Goal: Task Accomplishment & Management: Manage account settings

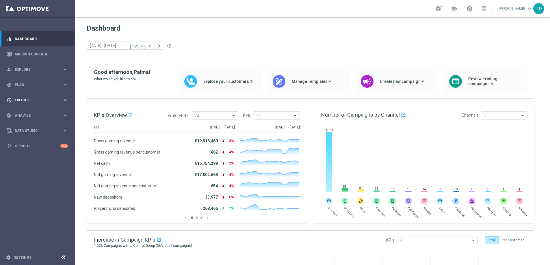
click at [23, 102] on span "Execute" at bounding box center [39, 99] width 48 height 3
click at [20, 83] on span "Plan" at bounding box center [39, 84] width 48 height 3
click at [27, 131] on link "Streams" at bounding box center [37, 131] width 45 height 5
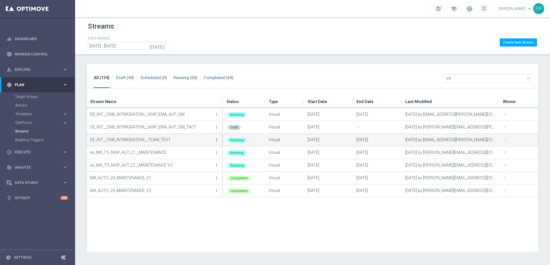
type input "int"
click at [215, 140] on icon "more_vert" at bounding box center [216, 139] width 5 height 5
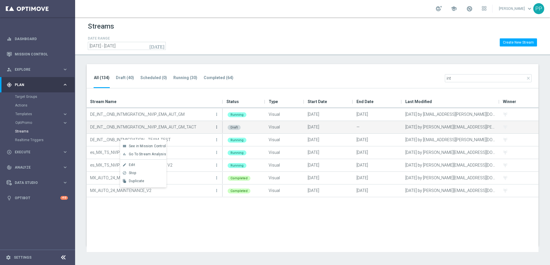
click at [217, 128] on icon "more_vert" at bounding box center [216, 127] width 5 height 5
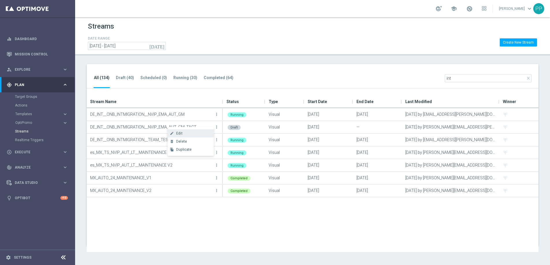
click at [196, 135] on div "Edit" at bounding box center [193, 133] width 35 height 4
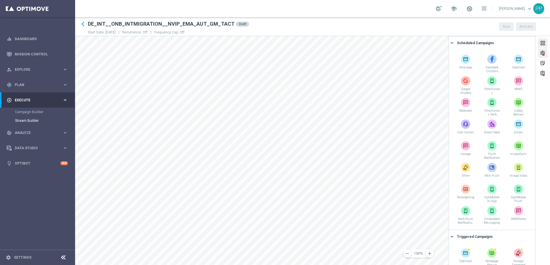
click at [541, 54] on div "settings" at bounding box center [542, 54] width 5 height 8
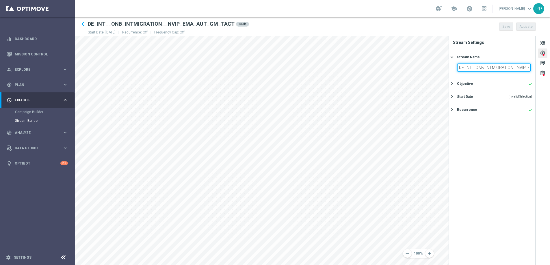
click at [516, 67] on input "DE_INT__ONB_INTMIGRATION__NVIP_EMA_AUT_GM_TACT" at bounding box center [493, 68] width 73 height 8
drag, startPoint x: 517, startPoint y: 68, endPoint x: 529, endPoint y: 69, distance: 12.2
click at [529, 69] on input "DE_INT__ONB_INTMIGRATION_TACT_ACT__NVIP_EMA_AUT_GM_TACT" at bounding box center [493, 68] width 73 height 8
click at [529, 68] on input "DE_INT__ONB_INTMIGRATION_TACT_ACT__NVIP_EMA_AUT_GM_TACT" at bounding box center [493, 68] width 73 height 8
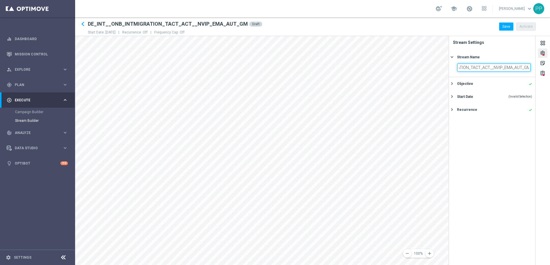
scroll to position [0, 0]
click at [443, 67] on div "remove 100% add settings sticky_note_2 assignment Stream Settings Stream Name k…" at bounding box center [312, 150] width 475 height 229
type input "DE_INT__ONB_INTMIGRATION_TACT_ACT__NVIP_EMA_AUT_GM"
click at [458, 82] on div "Objective" at bounding box center [465, 83] width 16 height 5
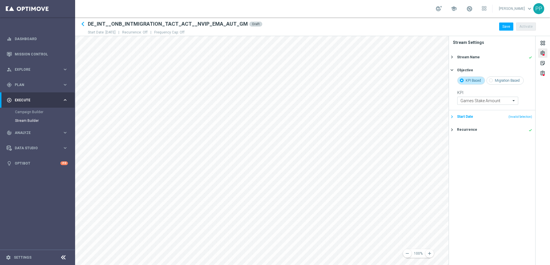
click at [472, 118] on div "Start Date" at bounding box center [465, 116] width 16 height 5
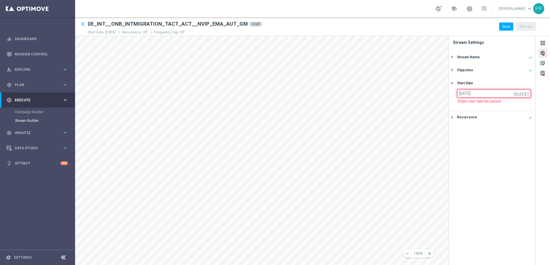
click at [471, 94] on input "[DATE]" at bounding box center [493, 94] width 73 height 8
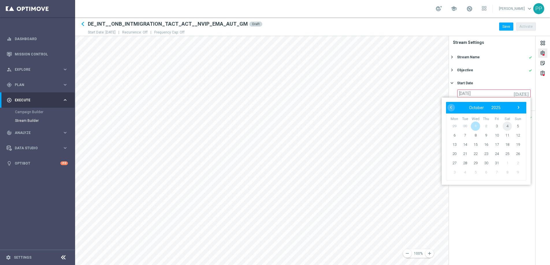
click at [507, 127] on span "4" at bounding box center [506, 126] width 9 height 9
type input "[DATE]"
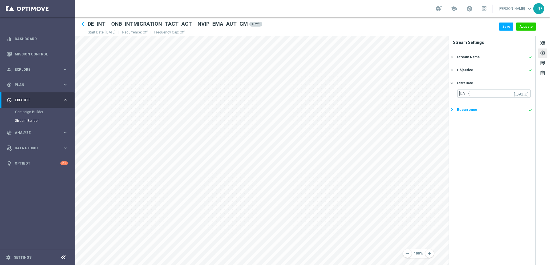
click at [466, 109] on div "Recurrence" at bounding box center [467, 109] width 20 height 5
click at [454, 95] on icon "keyboard_arrow_right" at bounding box center [451, 95] width 5 height 5
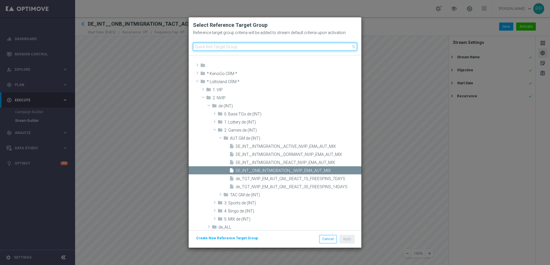
paste input "DE_INT__INTMIGRATION__ACTIVE_NVIP_EMA_AUT_MIX"
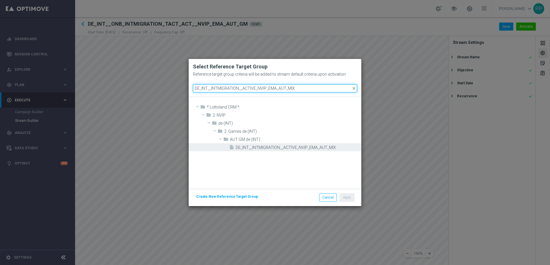
type input "DE_INT__INTMIGRATION__ACTIVE_NVIP_EMA_AUT_MIX"
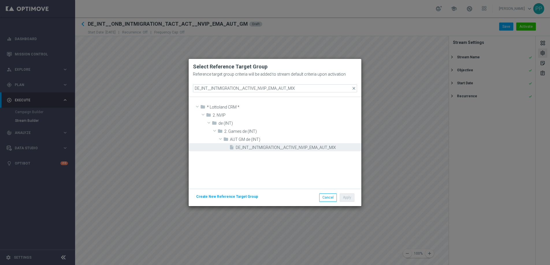
click at [258, 150] on span "DE_INT__INTMIGRATION__ACTIVE_NVIP_EMA_AUT_MIX" at bounding box center [298, 147] width 124 height 5
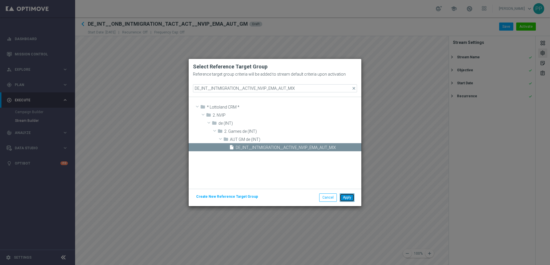
click at [347, 197] on button "Apply" at bounding box center [347, 197] width 15 height 8
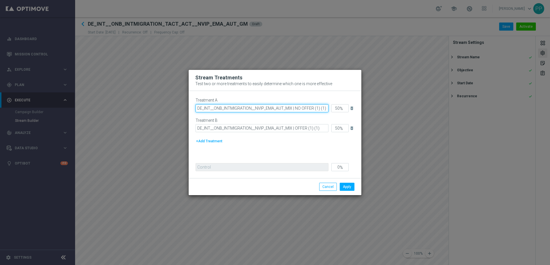
drag, startPoint x: 291, startPoint y: 107, endPoint x: 199, endPoint y: 99, distance: 92.2
click at [199, 99] on div "Treatment A DE_INT__ONB_INTMIGRATION__NVIP_EMA_AUT_MIX | NO OFFER (1) (1)" at bounding box center [261, 105] width 133 height 14
paste input "INTMIGRATION__ACTIVE"
drag, startPoint x: 320, startPoint y: 108, endPoint x: 346, endPoint y: 110, distance: 26.1
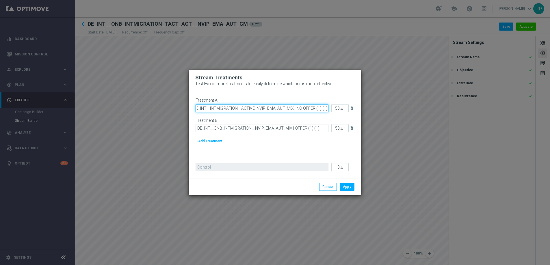
click at [346, 110] on div "Treatment A DE_INT__INTMIGRATION__ACTIVE_NVIP_EMA_AUT_MIX | NO OFFER (1) (1) 50…" at bounding box center [277, 106] width 165 height 17
type input "DE_INT__INTMIGRATION__ACTIVE_NVIP_EMA_AUT_MIX | NO OFFER"
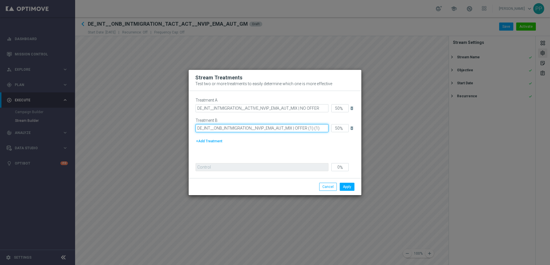
drag, startPoint x: 292, startPoint y: 128, endPoint x: 185, endPoint y: 128, distance: 106.2
click at [185, 128] on modal-container "Stream Treatments Test two or more treatments to easily determine which one is …" at bounding box center [275, 132] width 550 height 265
paste input "INTMIGRATION__ACTIVE"
drag, startPoint x: 313, startPoint y: 129, endPoint x: 331, endPoint y: 129, distance: 17.3
click at [331, 129] on div "Treatment B DE_INT__INTMIGRATION__ACTIVE_NVIP_EMA_AUT_MIX | OFFER (1) (1) 50 % …" at bounding box center [277, 126] width 165 height 17
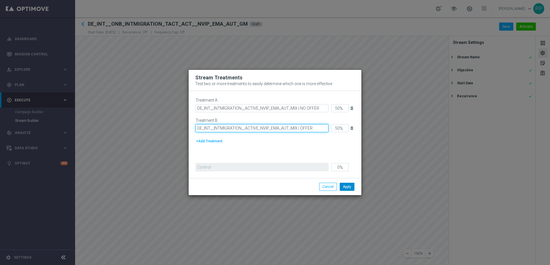
type input "DE_INT__INTMIGRATION__ACTIVE_NVIP_EMA_AUT_MIX | OFFER"
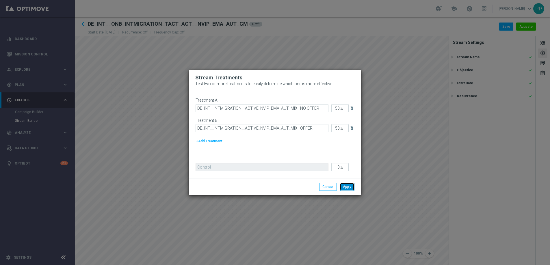
click at [347, 188] on button "Apply" at bounding box center [347, 187] width 15 height 8
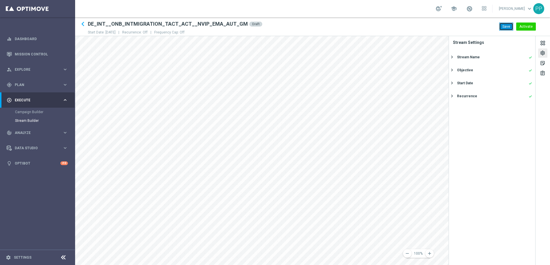
click at [506, 26] on button "Save" at bounding box center [506, 27] width 14 height 8
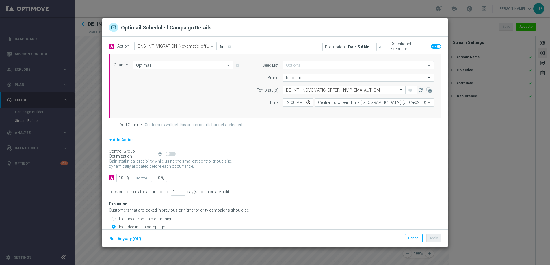
checkbox input "false"
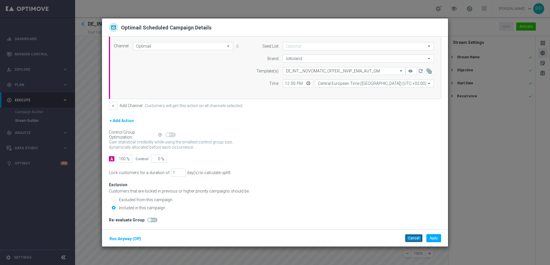
click at [410, 239] on button "Cancel" at bounding box center [414, 238] width 18 height 8
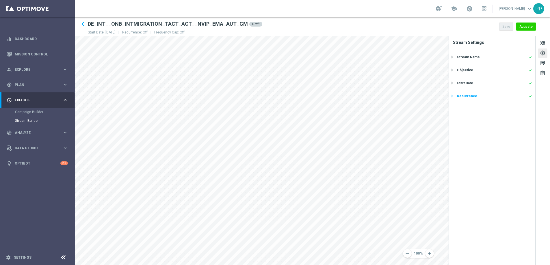
click at [458, 96] on div "Recurrence" at bounding box center [467, 96] width 20 height 5
click at [16, 83] on span "Plan" at bounding box center [39, 84] width 48 height 3
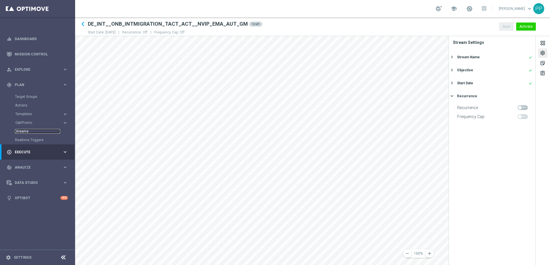
click at [19, 130] on link "Streams" at bounding box center [37, 131] width 45 height 5
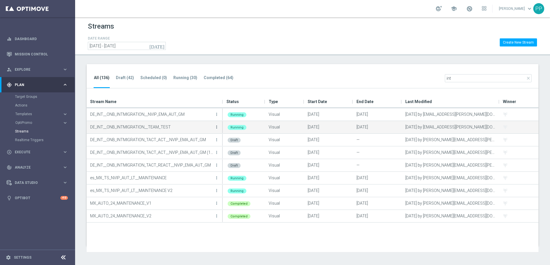
type input "int"
click at [217, 126] on icon "more_vert" at bounding box center [216, 127] width 5 height 5
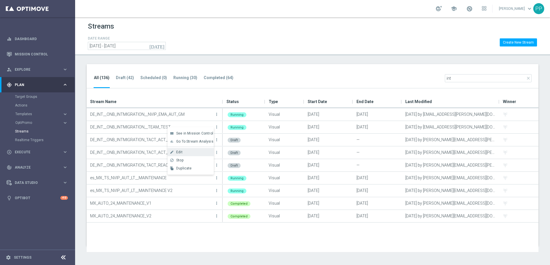
click at [189, 152] on div "Edit" at bounding box center [193, 152] width 35 height 4
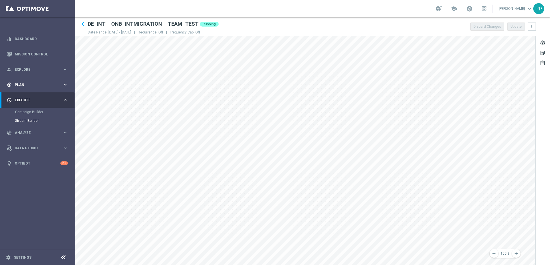
click at [20, 87] on div "gps_fixed Plan keyboard_arrow_right" at bounding box center [37, 84] width 74 height 15
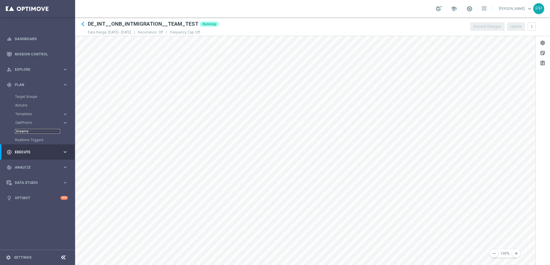
click at [23, 132] on link "Streams" at bounding box center [37, 131] width 45 height 5
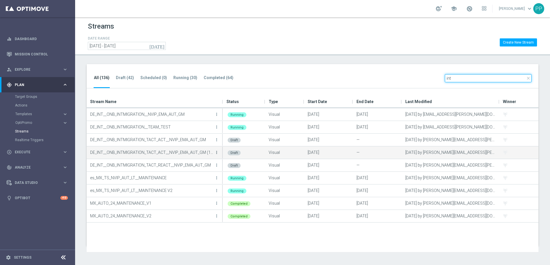
type input "int"
click at [216, 152] on icon "more_vert" at bounding box center [216, 152] width 5 height 5
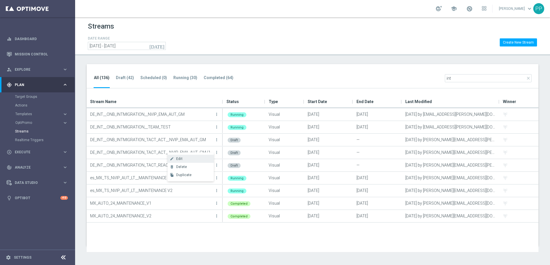
click at [189, 157] on div "Edit" at bounding box center [193, 159] width 35 height 4
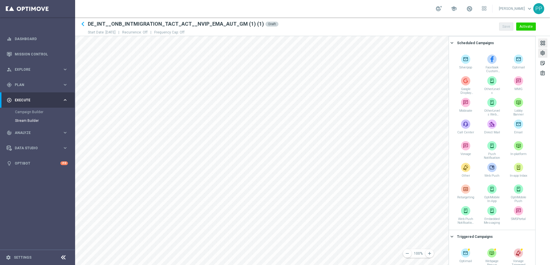
click at [541, 51] on div "settings" at bounding box center [542, 54] width 5 height 8
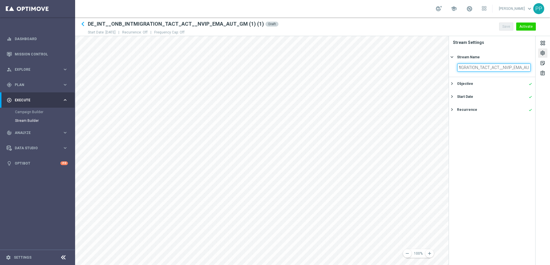
scroll to position [0, 56]
drag, startPoint x: 526, startPoint y: 67, endPoint x: 478, endPoint y: 66, distance: 48.5
click at [478, 66] on input "DE_INT__ONB_INTMIGRATION_TACT_ACT__NVIP_EMA_AUT_GM (1) (1)" at bounding box center [493, 68] width 73 height 8
drag, startPoint x: 504, startPoint y: 68, endPoint x: 526, endPoint y: 68, distance: 21.9
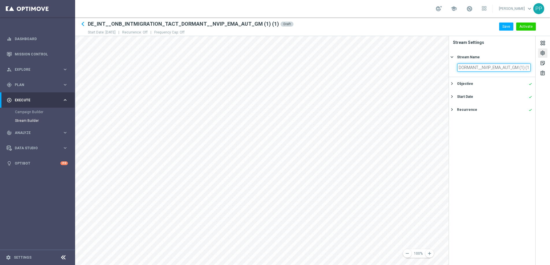
click at [542, 68] on div "settings sticky_note_2 assignment Stream Settings Stream Name keyboard_arrow_ri…" at bounding box center [498, 150] width 101 height 229
click at [529, 68] on input "DE_INT__ONB_INTMIGRATION_TACT_DORMANT__NVIP_EMA_AUT_GM (1) (1)" at bounding box center [493, 68] width 73 height 8
type input "DE_INT__ONB_INTMIGRATION_TACT_DORMANT__NVIP_EMA_AUT_GM"
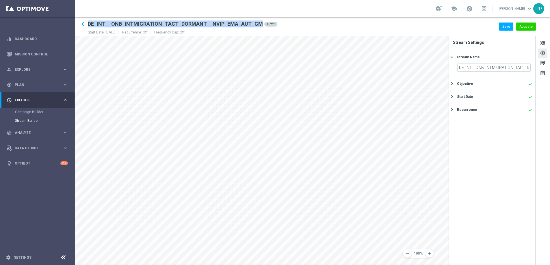
drag, startPoint x: 88, startPoint y: 23, endPoint x: 253, endPoint y: 25, distance: 164.6
click at [253, 25] on h2 "DE_INT__ONB_INTMIGRATION_TACT_DORMANT__NVIP_EMA_AUT_GM" at bounding box center [175, 23] width 175 height 7
copy h2 "DE_INT__ONB_INTMIGRATION_TACT_DORMANT__NVIP_EMA_AUT_GM"
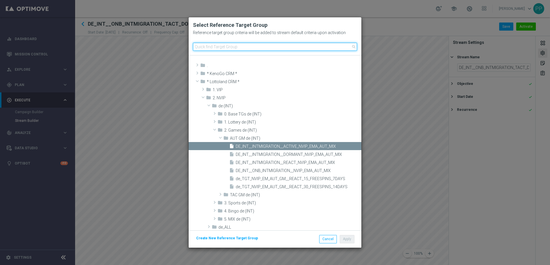
paste input "DE_INT__INTMIGRATION__DORMANT_NVIP_EMA_AUT_MIX"
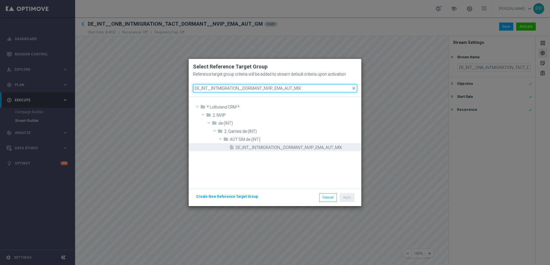
type input "DE_INT__INTMIGRATION__DORMANT_NVIP_EMA_AUT_MIX"
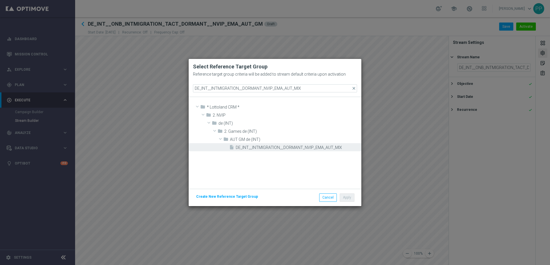
click at [254, 146] on span "DE_INT__INTMIGRATION__DORMANT_NVIP_EMA_AUT_MIX" at bounding box center [298, 147] width 124 height 5
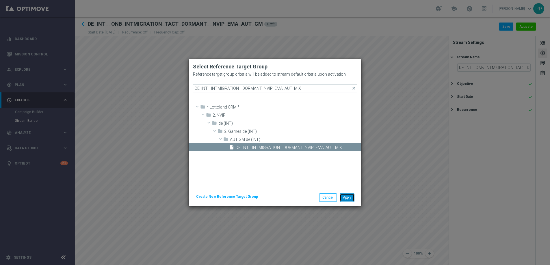
click at [347, 198] on button "Apply" at bounding box center [347, 197] width 15 height 8
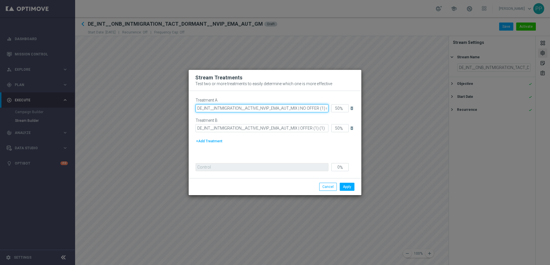
drag, startPoint x: 198, startPoint y: 107, endPoint x: 297, endPoint y: 110, distance: 98.8
click at [297, 110] on input "DE_INT__INTMIGRATION__ACTIVE_NVIP_EMA_AUT_MIX | NO OFFER (1) (1)" at bounding box center [261, 108] width 133 height 8
paste input "DORMANT"
drag, startPoint x: 324, startPoint y: 108, endPoint x: 333, endPoint y: 108, distance: 9.0
click at [333, 108] on div "Treatment A DE_INT__INTMIGRATION__DORMANT_NVIP_EMA_AUT_MIX | NO OFFER (1) (1) 5…" at bounding box center [277, 106] width 165 height 17
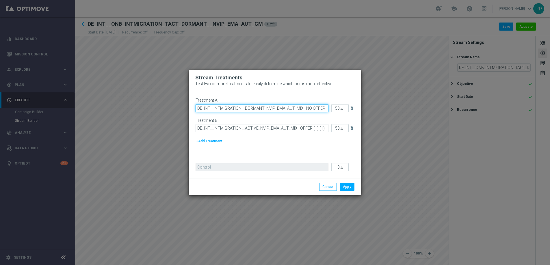
type input "DE_INT__INTMIGRATION__DORMANT_NVIP_EMA_AUT_MIX | NO OFFER"
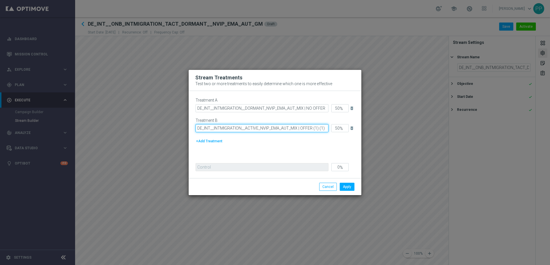
drag, startPoint x: 296, startPoint y: 128, endPoint x: 194, endPoint y: 128, distance: 101.9
click at [194, 128] on div "Treatment A DE_INT__INTMIGRATION__DORMANT_NVIP_EMA_AUT_MIX | NO OFFER 50 % dele…" at bounding box center [275, 134] width 173 height 87
paste input "DORMANT"
drag, startPoint x: 318, startPoint y: 128, endPoint x: 335, endPoint y: 129, distance: 17.1
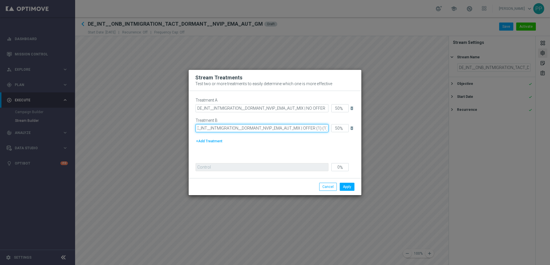
click at [335, 129] on div "Treatment B DE_INT__INTMIGRATION__DORMANT_NVIP_EMA_AUT_MIX | OFFER (1) (1) 50 %…" at bounding box center [277, 126] width 165 height 17
type input "DE_INT__INTMIGRATION__DORMANT_NVIP_EMA_AUT_MIX | OFFER"
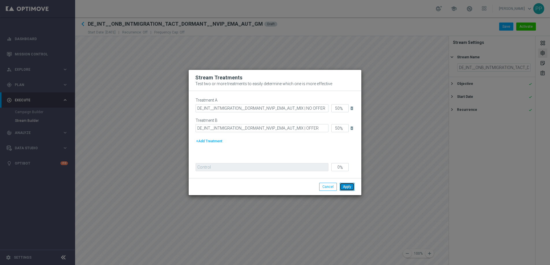
click at [345, 186] on button "Apply" at bounding box center [347, 187] width 15 height 8
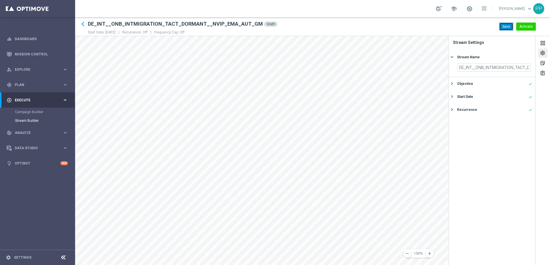
click at [503, 27] on button "Save" at bounding box center [506, 27] width 14 height 8
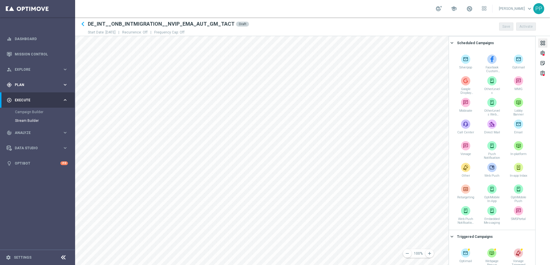
click at [19, 83] on span "Plan" at bounding box center [39, 84] width 48 height 3
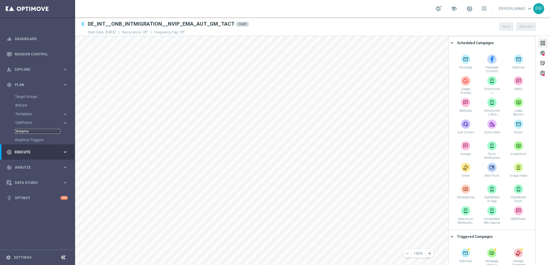
click at [24, 132] on link "Streams" at bounding box center [37, 131] width 45 height 5
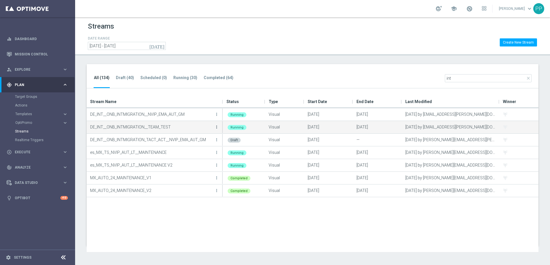
type input "int"
click at [216, 127] on icon "more_vert" at bounding box center [216, 127] width 5 height 5
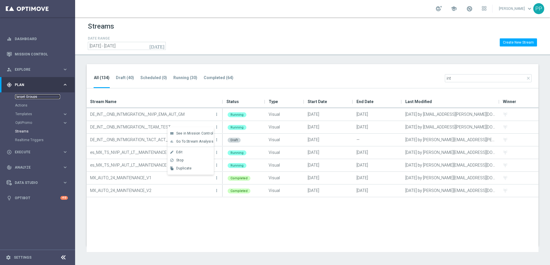
click at [23, 98] on link "Target Groups" at bounding box center [37, 96] width 45 height 5
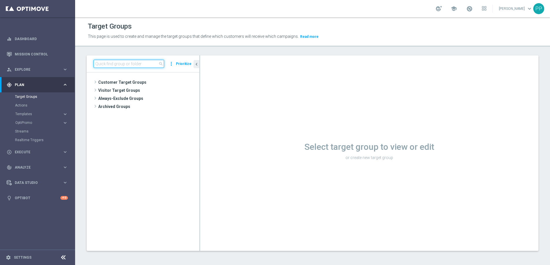
click at [124, 66] on input at bounding box center [129, 64] width 70 height 8
paste input "DE_INT__INTMIGRATION__ACTIVE_NVIP_EMA_AUT_MIX"
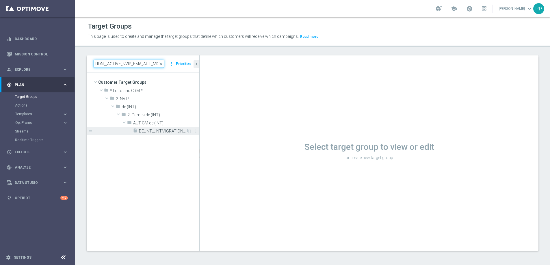
type input "DE_INT__INTMIGRATION__ACTIVE_NVIP_EMA_AUT_MIX"
click at [149, 132] on span "DE_INT__INTMIGRATION__ACTIVE_NVIP_EMA_AUT_MIX" at bounding box center [162, 131] width 47 height 5
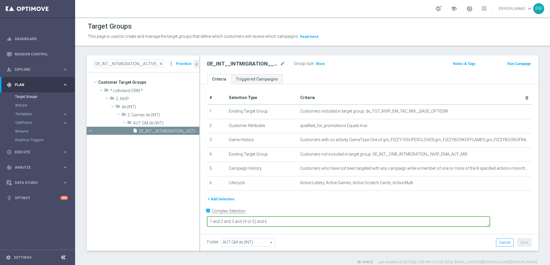
click at [316, 219] on textarea "1 and 2 and 3 and (4 or 5) and 6" at bounding box center [348, 222] width 283 height 10
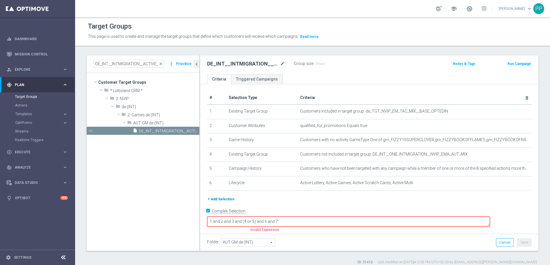
type textarea "1 and 2 and 3 and (4 or 5) and 6 and 7"
click at [221, 199] on button "+ Add Selection" at bounding box center [221, 199] width 28 height 6
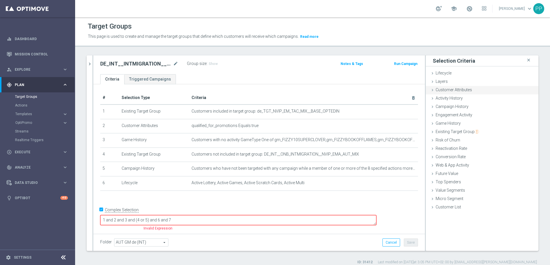
click at [435, 90] on span "Customer Attributes" at bounding box center [453, 89] width 36 height 5
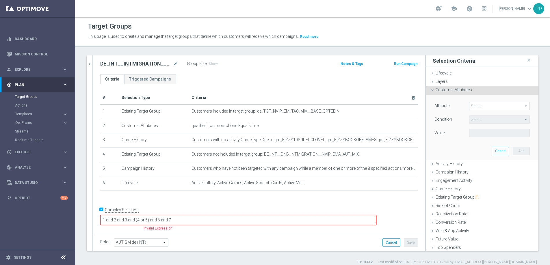
click at [469, 104] on span at bounding box center [499, 106] width 60 height 8
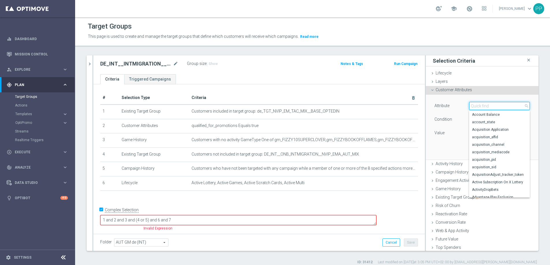
click at [469, 104] on input "search" at bounding box center [499, 106] width 61 height 8
type input "id"
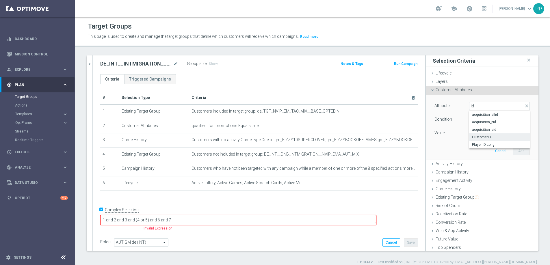
click at [474, 135] on span "CustomerID" at bounding box center [499, 137] width 55 height 5
type input "CustomerID"
type input "Equals"
click at [469, 134] on input "text" at bounding box center [499, 133] width 61 height 8
click at [205, 221] on textarea "1 and 2 and 3 and (4 or 5) and 6 and 7" at bounding box center [238, 220] width 276 height 10
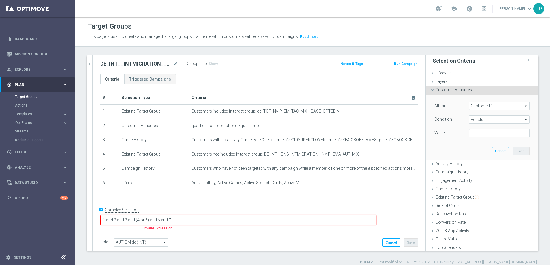
click at [205, 221] on textarea "1 and 2 and 3 and (4 or 5) and 6 and 7" at bounding box center [238, 220] width 276 height 10
click at [202, 221] on textarea "1 and 2 and 3 and (4 or 5) and 6 or 7" at bounding box center [238, 220] width 276 height 10
click at [200, 220] on textarea "1 and 2 and 3 and (4 or 5) and 6 or 7" at bounding box center [238, 220] width 276 height 10
click at [144, 219] on textarea "1 and 2 and 3 and (4 or 5) and 6) or 7" at bounding box center [238, 220] width 276 height 10
click at [235, 221] on textarea "((1 and 2 and 3 and (4 or 5) and 6) or 7" at bounding box center [238, 220] width 276 height 10
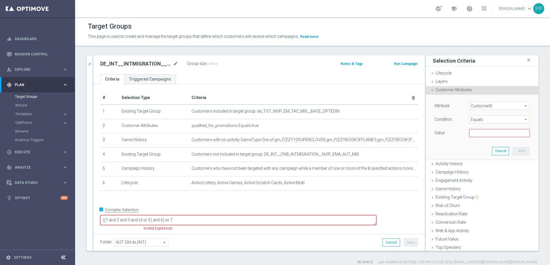
click at [146, 219] on textarea "((1 and 2 and 3 and (4 or 5) and 6) or 7" at bounding box center [238, 220] width 276 height 10
click at [209, 210] on div "# Selection Type Criteria delete_forever 1 Existing Target Group Customers incl…" at bounding box center [258, 158] width 331 height 148
click at [222, 220] on textarea "(1 and 2 and 3 and (4 or 5) and 6) or 7" at bounding box center [238, 220] width 276 height 10
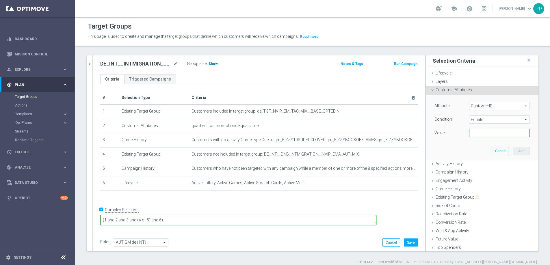
type textarea "(1 and 2 and 3 and (4 or 5) and 6)"
click at [212, 65] on span "Show" at bounding box center [212, 64] width 9 height 4
click at [469, 134] on input "text" at bounding box center [499, 133] width 61 height 8
paste input "223868664"
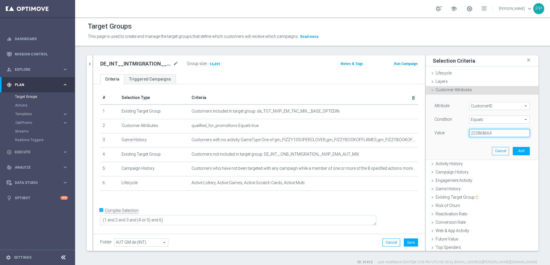
type input "223868664"
click at [455, 146] on div "Attribute CustomerID CustomerID arrow_drop_down search Condition Equals Equals …" at bounding box center [482, 127] width 104 height 65
click at [512, 151] on button "Add" at bounding box center [520, 151] width 17 height 8
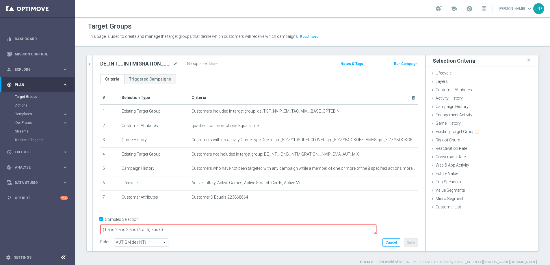
click at [253, 225] on textarea "(1 and 2 and 3 and (4 or 5) and 6)" at bounding box center [238, 230] width 276 height 10
type textarea "(1 and 2 and 3 and (4 or 5) and 6) or 7"
click at [211, 66] on span "Show" at bounding box center [212, 64] width 9 height 4
click at [404, 242] on button "Save" at bounding box center [411, 242] width 14 height 8
click at [92, 64] on icon "chevron_right" at bounding box center [89, 63] width 5 height 5
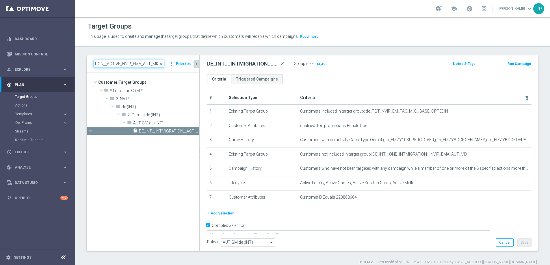
drag, startPoint x: 96, startPoint y: 64, endPoint x: 182, endPoint y: 69, distance: 85.6
click at [182, 69] on div "DE_INT__INTMIGRATION__ACTIVE_NVIP_EMA_AUT_MIX close more_vert Prioritize" at bounding box center [143, 63] width 113 height 17
paste input "REACT"
type input "DE_INT__INTMIGRATION__REACT_NVIP_EMA_AUT_MIX"
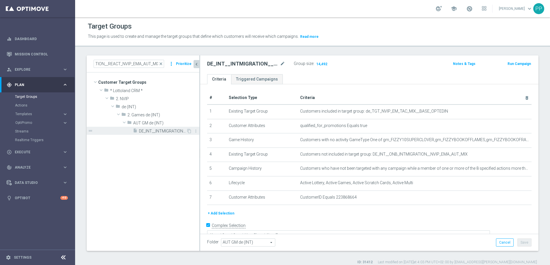
click at [165, 133] on span "DE_INT__INTMIGRATION__REACT_NVIP_EMA_AUT_MIX" at bounding box center [162, 131] width 47 height 5
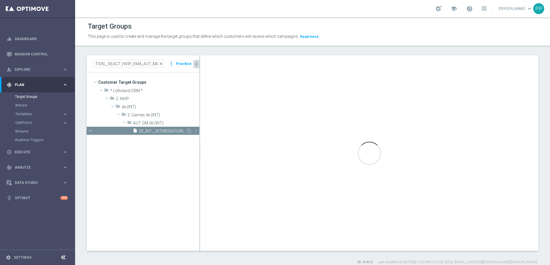
scroll to position [0, 0]
type textarea "1 and 2 and 3 and (4 or 5)"
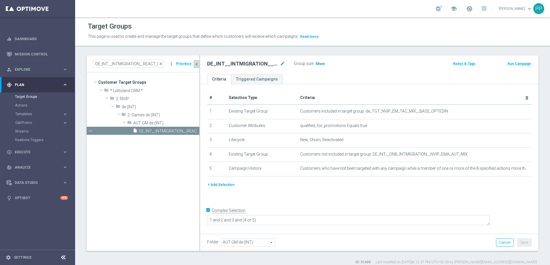
click at [318, 64] on span "Show" at bounding box center [319, 64] width 9 height 4
click at [223, 184] on button "+ Add Selection" at bounding box center [221, 185] width 28 height 6
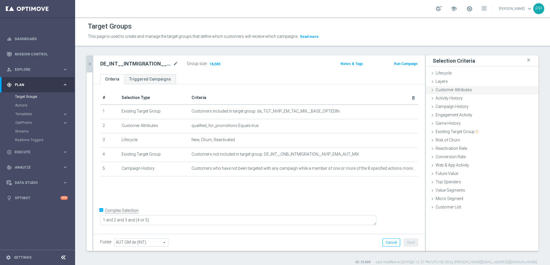
click at [430, 90] on icon at bounding box center [432, 90] width 5 height 5
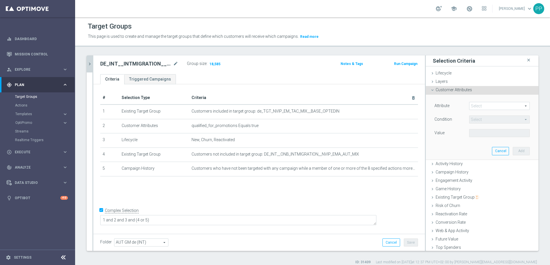
click at [469, 108] on span at bounding box center [499, 106] width 60 height 8
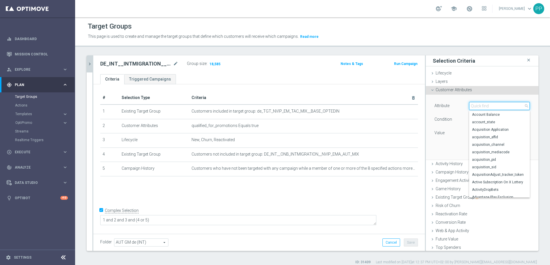
click at [469, 108] on input "search" at bounding box center [499, 106] width 61 height 8
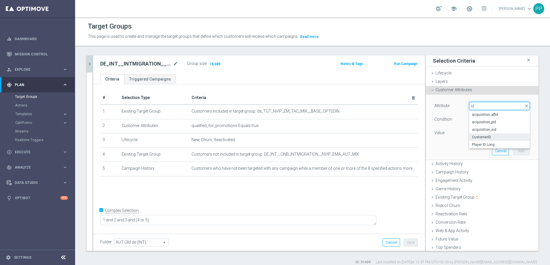
type input "id"
click at [472, 138] on span "CustomerID" at bounding box center [499, 137] width 55 height 5
type input "CustomerID"
type input "Equals"
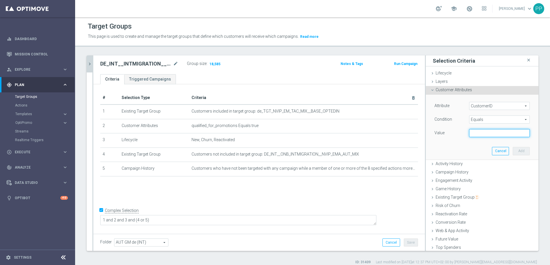
click at [469, 133] on input "text" at bounding box center [499, 133] width 61 height 8
paste input "225171611"
type input "225171611"
click at [512, 150] on button "Add" at bounding box center [520, 151] width 17 height 8
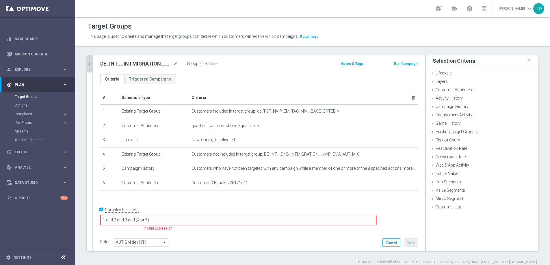
click at [209, 219] on textarea "1 and 2 and 3 and (4 or 5)" at bounding box center [238, 220] width 276 height 10
click at [190, 220] on textarea "1 and 2 and 3 and (4 or 5) or 6" at bounding box center [238, 220] width 276 height 10
click at [144, 220] on textarea "1 and 2 and 3 and (4 or 5)) or 6" at bounding box center [238, 220] width 276 height 10
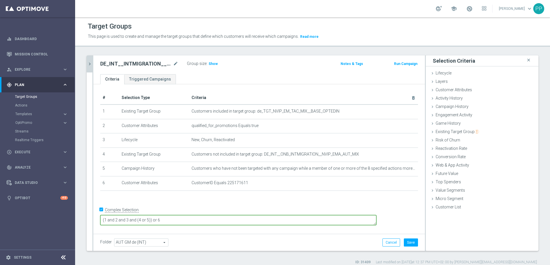
type textarea "(1 and 2 and 3 and (4 or 5)) or 6"
click at [192, 207] on div "# Selection Type Criteria delete_forever 1 Existing Target Group Customers incl…" at bounding box center [258, 158] width 331 height 148
click at [212, 62] on span "Show" at bounding box center [212, 64] width 9 height 4
click at [404, 241] on button "Save" at bounding box center [411, 242] width 14 height 8
click at [18, 131] on link "Streams" at bounding box center [37, 131] width 45 height 5
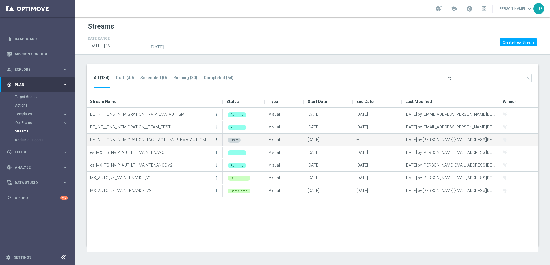
type input "int"
click at [216, 139] on icon "more_vert" at bounding box center [216, 139] width 5 height 5
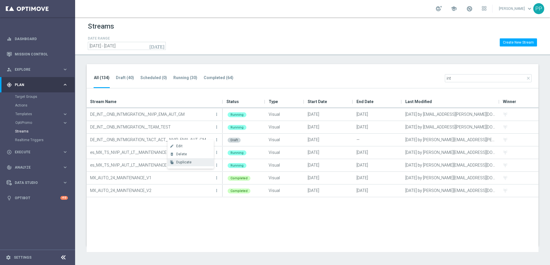
click at [197, 161] on div "Duplicate" at bounding box center [193, 162] width 35 height 4
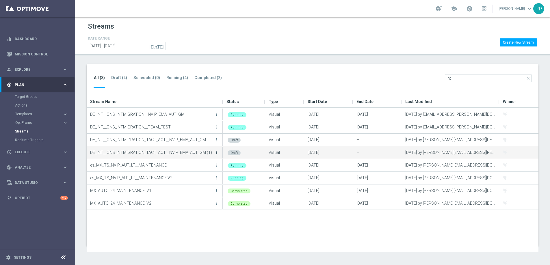
click at [217, 153] on icon "more_vert" at bounding box center [216, 152] width 5 height 5
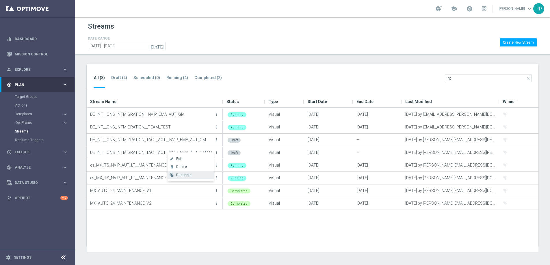
click at [199, 175] on div "Duplicate" at bounding box center [193, 175] width 35 height 4
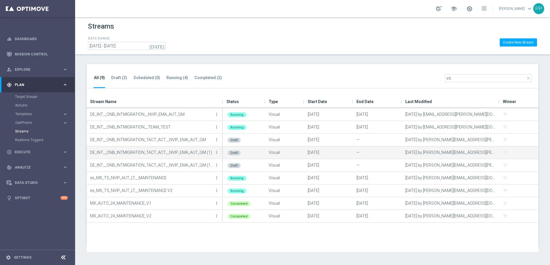
click at [170, 152] on p "DE_INT__ONB_INTMIGRATION_TACT_ACT__NVIP_EMA_AUT_GM (1)" at bounding box center [151, 152] width 123 height 9
click at [217, 153] on icon "more_vert" at bounding box center [216, 152] width 5 height 5
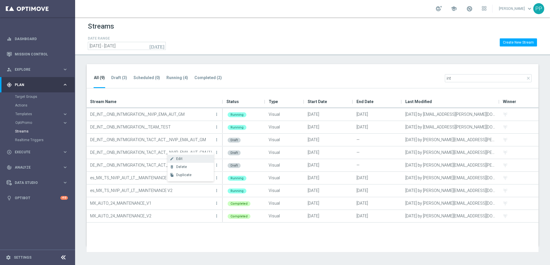
click at [195, 160] on div "Edit" at bounding box center [193, 159] width 35 height 4
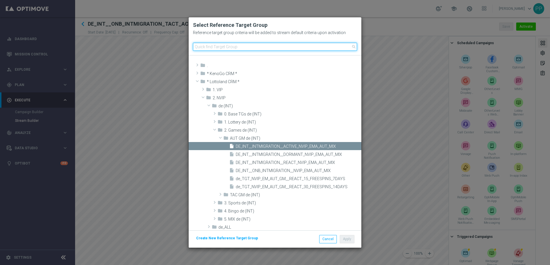
paste input "DE_INT__INTMIGRATION__REACT_NVIP_EMA_AUT_MIX"
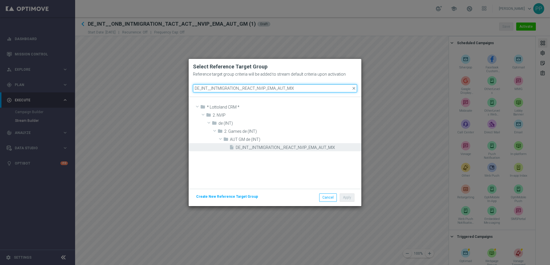
type input "DE_INT__INTMIGRATION__REACT_NVIP_EMA_AUT_MIX"
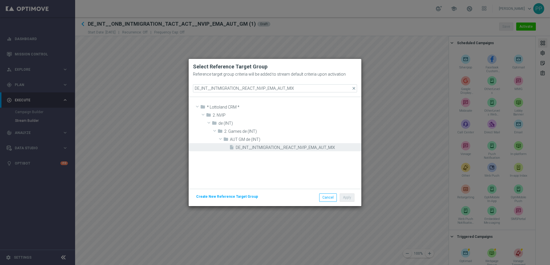
click at [267, 147] on span "DE_INT__INTMIGRATION__REACT_NVIP_EMA_AUT_MIX" at bounding box center [298, 147] width 124 height 5
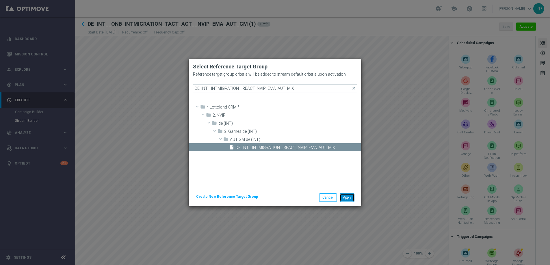
click at [346, 195] on button "Apply" at bounding box center [347, 197] width 15 height 8
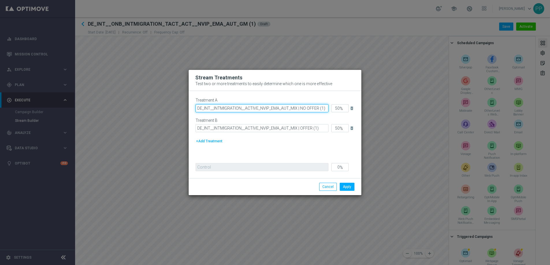
drag, startPoint x: 297, startPoint y: 109, endPoint x: 173, endPoint y: 109, distance: 123.3
click at [173, 109] on modal-container "Stream Treatments Test two or more treatments to easily determine which one is …" at bounding box center [275, 132] width 550 height 265
paste input "REACT"
type input "DE_INT__INTMIGRATION__REACT_NVIP_EMA_AUT_MIX | NO OFFER (1)"
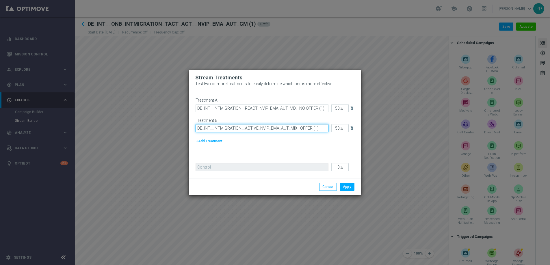
drag, startPoint x: 197, startPoint y: 128, endPoint x: 297, endPoint y: 128, distance: 99.0
click at [297, 128] on input "DE_INT__INTMIGRATION__ACTIVE_NVIP_EMA_AUT_MIX | OFFER (1)" at bounding box center [261, 128] width 133 height 8
paste input "REACT"
type input "DE_INT__INTMIGRATION__REACT_NVIP_EMA_AUT_MIX | OFFER (1)"
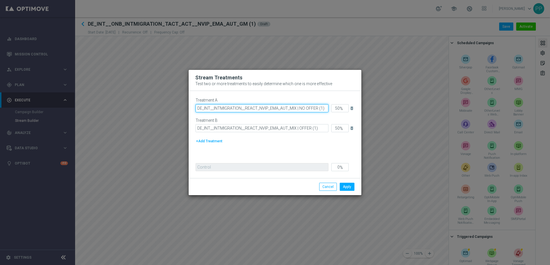
click at [325, 107] on input "DE_INT__INTMIGRATION__REACT_NVIP_EMA_AUT_MIX | NO OFFER (1)" at bounding box center [261, 108] width 133 height 8
type input "DE_INT__INTMIGRATION__REACT_NVIP_EMA_AUT_MIX | NO OFFER"
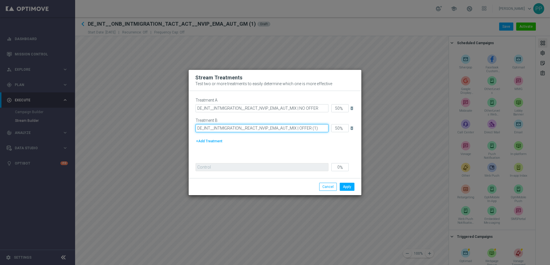
click at [319, 130] on input "DE_INT__INTMIGRATION__REACT_NVIP_EMA_AUT_MIX | OFFER (1)" at bounding box center [261, 128] width 133 height 8
type input "DE_INT__INTMIGRATION__REACT_NVIP_EMA_AUT_MIX | OFFER"
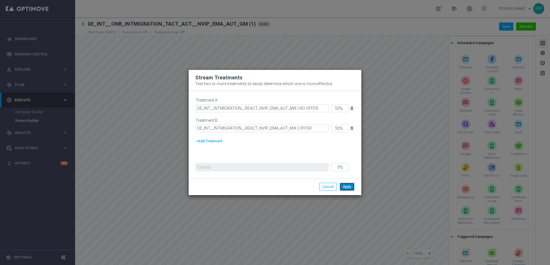
click at [343, 184] on button "Apply" at bounding box center [347, 187] width 15 height 8
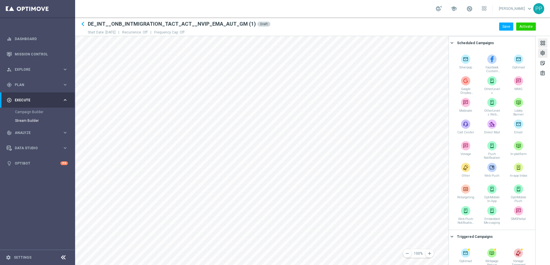
click at [543, 52] on div "settings" at bounding box center [542, 54] width 5 height 8
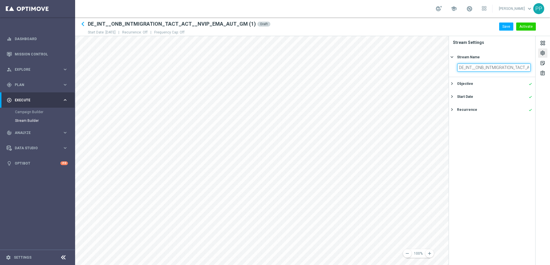
scroll to position [0, 51]
drag, startPoint x: 527, startPoint y: 68, endPoint x: 532, endPoint y: 68, distance: 5.2
click at [532, 68] on section "DE_INT__ONB_INTMIGRATION_TACT_ACT__NVIP_EMA_AUT_GM (1)" at bounding box center [492, 70] width 86 height 13
click at [483, 68] on input "DE_INT__ONB_INTMIGRATION_TACT_ACT__NVIP_EMA_AUT_GM (1)" at bounding box center [493, 68] width 73 height 8
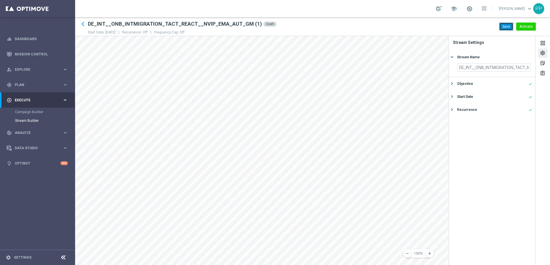
click at [506, 26] on button "Save" at bounding box center [506, 27] width 14 height 8
click at [519, 64] on input "DE_INT__ONB_INTMIGRATION_TACT_REACT__NVIP_EMA_AUT_GM (1)" at bounding box center [493, 68] width 73 height 8
drag, startPoint x: 510, startPoint y: 65, endPoint x: 529, endPoint y: 66, distance: 18.8
click at [529, 67] on input "DE_INT__ONB_INTMIGRATION_TACT_REACT__NVIP_EMA_AUT_GM (1)" at bounding box center [493, 68] width 73 height 8
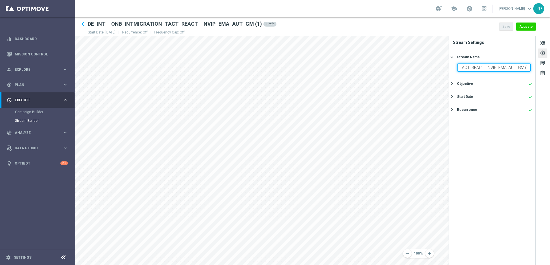
click at [529, 67] on input "DE_INT__ONB_INTMIGRATION_TACT_REACT__NVIP_EMA_AUT_GM (1)" at bounding box center [493, 68] width 73 height 8
type input "DE_INT__ONB_INTMIGRATION_TACT_REACT__NVIP_EMA_AUT_GM"
click at [505, 30] on button "Save" at bounding box center [506, 27] width 14 height 8
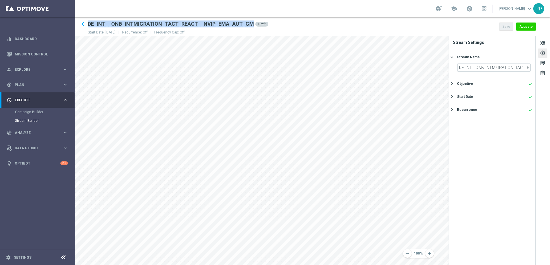
drag, startPoint x: 89, startPoint y: 23, endPoint x: 234, endPoint y: 27, distance: 145.9
click at [245, 23] on h2 "DE_INT__ONB_INTMIGRATION_TACT_REACT__NVIP_EMA_AUT_GM" at bounding box center [171, 23] width 166 height 7
copy h2 "DE_INT__ONB_INTMIGRATION_TACT_REACT__NVIP_EMA_AUT_GM"
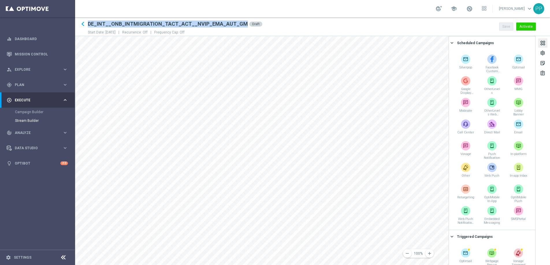
drag, startPoint x: 89, startPoint y: 24, endPoint x: 238, endPoint y: 21, distance: 149.0
click at [238, 21] on h2 "DE_INT__ONB_INTMIGRATION_TACT_ACT__NVIP_EMA_AUT_GM" at bounding box center [168, 23] width 160 height 7
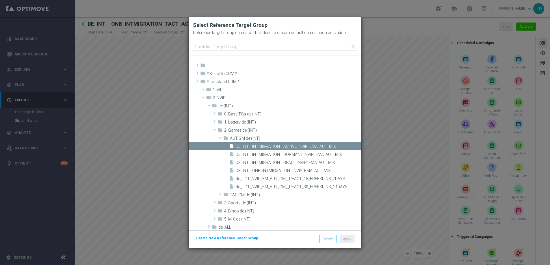
click at [384, 143] on modal-container "Select Reference Target Group Reference target group criteria will be added to …" at bounding box center [275, 132] width 550 height 265
click at [323, 239] on button "Cancel" at bounding box center [328, 239] width 18 height 8
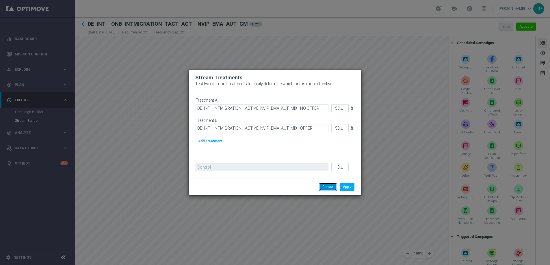
click at [323, 186] on button "Cancel" at bounding box center [328, 187] width 18 height 8
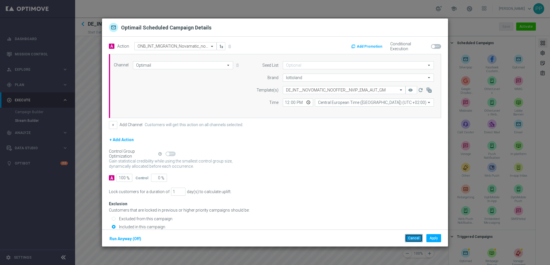
click at [411, 240] on button "Cancel" at bounding box center [414, 238] width 18 height 8
click at [408, 236] on button "Cancel" at bounding box center [414, 238] width 18 height 8
click at [412, 241] on button "Cancel" at bounding box center [414, 238] width 18 height 8
click at [418, 237] on button "Cancel" at bounding box center [414, 238] width 18 height 8
click at [409, 241] on button "Cancel" at bounding box center [414, 238] width 18 height 8
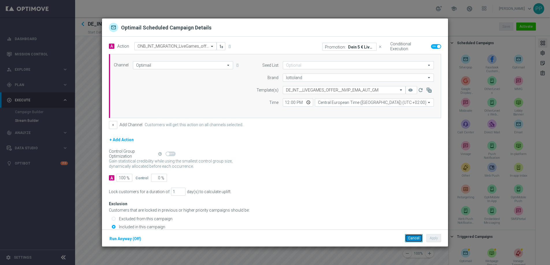
click at [409, 236] on button "Cancel" at bounding box center [414, 238] width 18 height 8
click at [411, 239] on button "Cancel" at bounding box center [414, 238] width 18 height 8
click at [405, 237] on button "Cancel" at bounding box center [414, 238] width 18 height 8
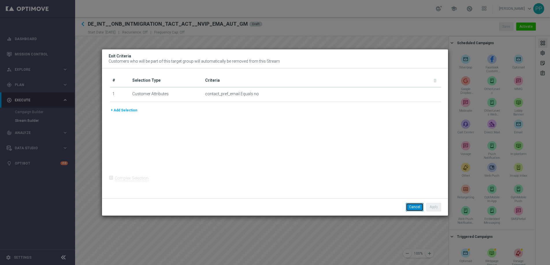
click at [411, 207] on button "Cancel" at bounding box center [415, 207] width 18 height 8
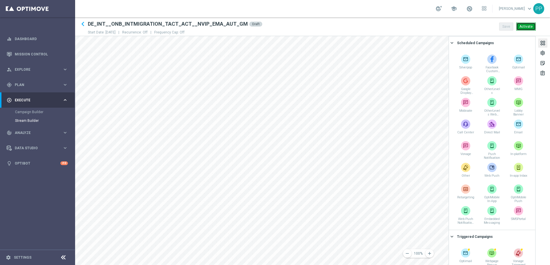
click at [526, 25] on button "Activate" at bounding box center [526, 27] width 20 height 8
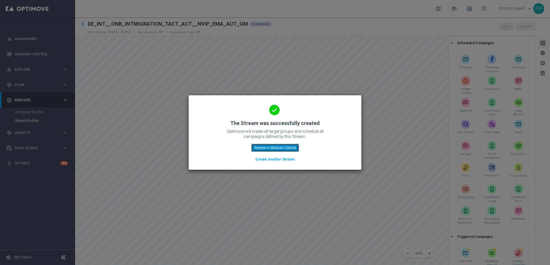
click at [265, 149] on button "Review in Mission Control" at bounding box center [275, 148] width 48 height 8
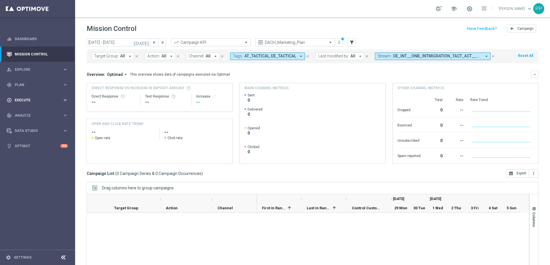
click at [20, 103] on div "play_circle_outline Execute keyboard_arrow_right" at bounding box center [37, 99] width 74 height 15
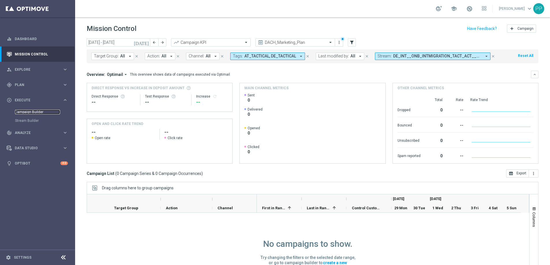
click at [21, 111] on link "Campaign Builder" at bounding box center [37, 112] width 45 height 5
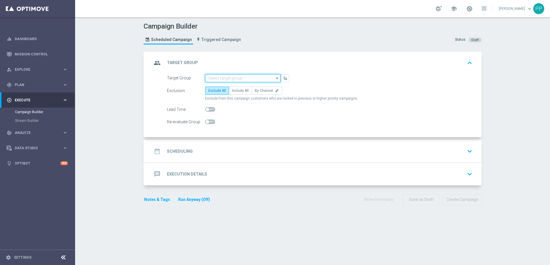
click at [222, 75] on input at bounding box center [242, 78] width 75 height 8
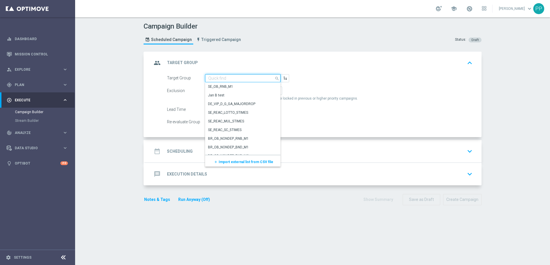
paste input "DE_SB_ACTIVE"
click at [222, 83] on div "DE_SB_ACTIVE" at bounding box center [240, 87] width 70 height 8
type input "DE_SB_ACTIVE"
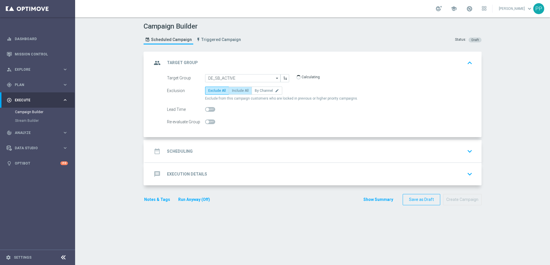
click at [232, 89] on span "Include All" at bounding box center [240, 91] width 17 height 4
click at [232, 90] on input "Include All" at bounding box center [234, 92] width 4 height 4
radio input "true"
click at [176, 144] on div "date_range Scheduling keyboard_arrow_down" at bounding box center [313, 151] width 336 height 23
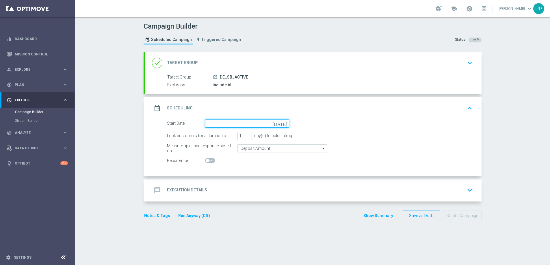
click at [217, 123] on input at bounding box center [247, 124] width 84 height 8
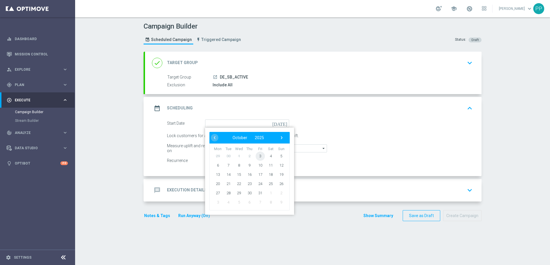
click at [256, 158] on span "3" at bounding box center [260, 155] width 9 height 9
type input "[DATE]"
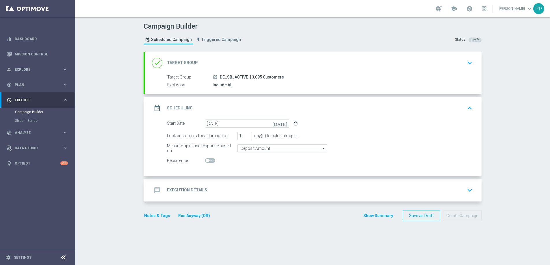
click at [179, 186] on div "message Execution Details" at bounding box center [179, 190] width 55 height 10
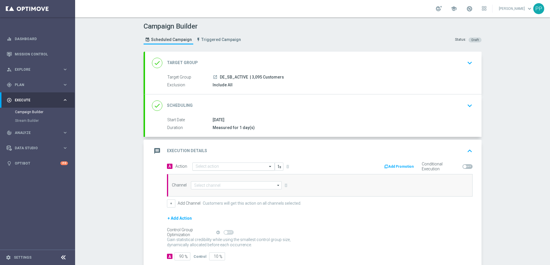
click at [195, 166] on input "text" at bounding box center [227, 166] width 64 height 5
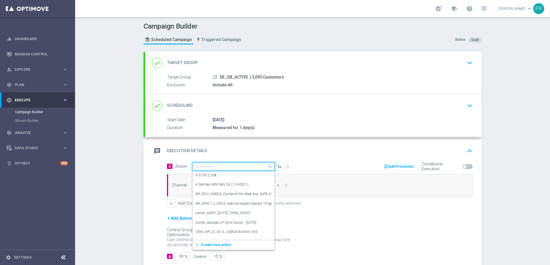
paste input "Sport Bet 5€, Get 5€"
type input "Sport Bet 5€, Get 5€"
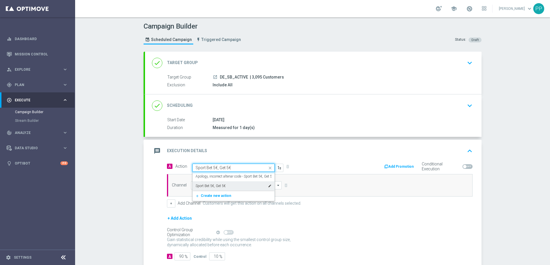
click at [203, 184] on label "Sport Bet 5€, Get 5€" at bounding box center [210, 186] width 30 height 5
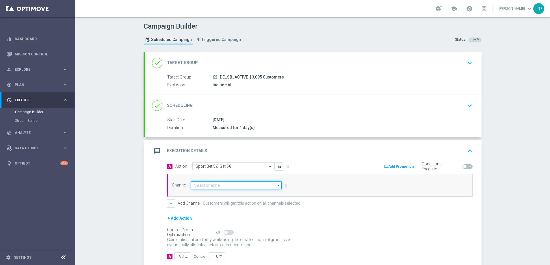
click at [203, 183] on input at bounding box center [236, 185] width 91 height 8
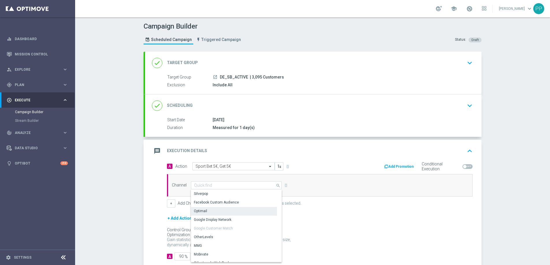
click at [197, 210] on div "Optimail" at bounding box center [200, 210] width 13 height 5
type input "Optimail"
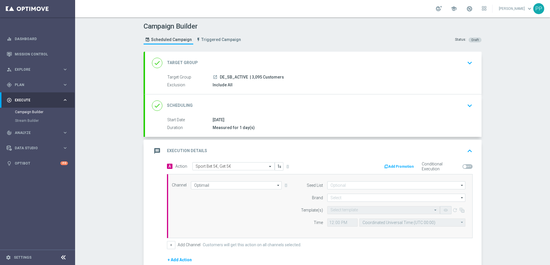
click at [250, 77] on span "| 3,095 Customers" at bounding box center [267, 77] width 34 height 5
copy span "3,095"
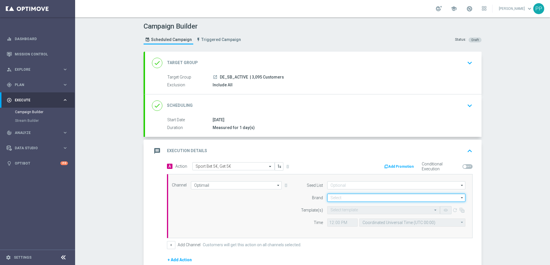
click at [344, 197] on input at bounding box center [396, 198] width 138 height 8
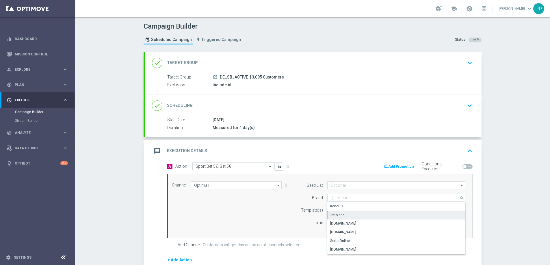
click at [338, 213] on div "lottoland" at bounding box center [337, 214] width 14 height 5
type input "lottoland"
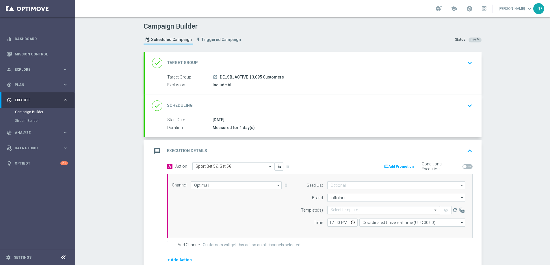
click at [336, 210] on input "text" at bounding box center [377, 210] width 95 height 5
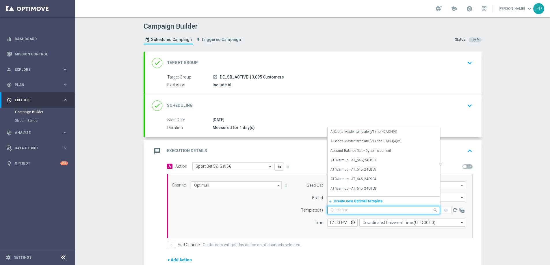
paste input "DE_ALL__SB_BET5GET5_251003__NVIP_EMA_TAC_SP"
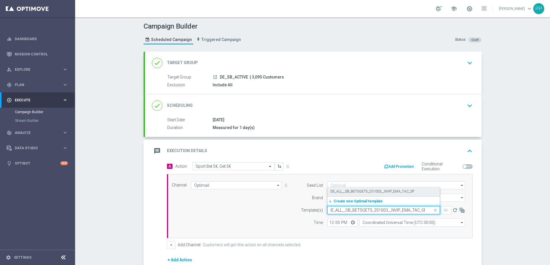
click at [336, 189] on label "DE_ALL__SB_BET5GET5_251003__NVIP_EMA_TAC_SP" at bounding box center [372, 191] width 84 height 5
type input "DE_ALL__SB_BET5GET5_251003__NVIP_EMA_TAC_SP"
click at [336, 189] on form "Seed List arrow_drop_down Drag here to set row groups Drag here to set column l…" at bounding box center [381, 203] width 167 height 45
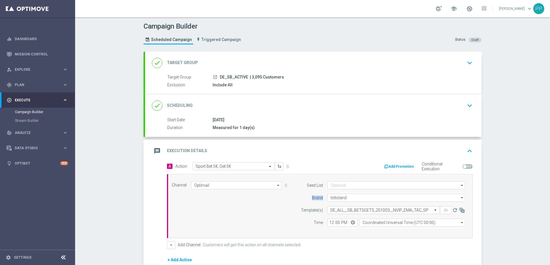
scroll to position [0, 0]
click at [327, 222] on input "12:00" at bounding box center [342, 223] width 30 height 8
type input "18:00"
click at [379, 225] on input "Coordinated Universal Time (UTC 00:00)" at bounding box center [412, 223] width 106 height 8
click at [382, 232] on div "Central European Time (Berlin) (UTC +02:00)" at bounding box center [409, 230] width 94 height 5
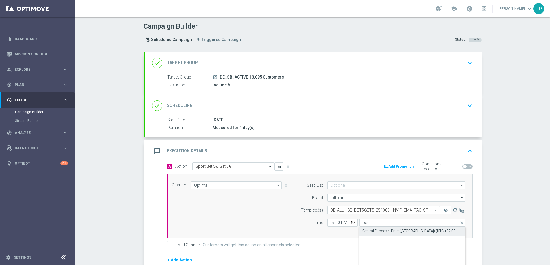
type input "Central European Time (Berlin) (UTC +02:00)"
click at [340, 246] on div "+ Add Channel Customers will get this action on all channels selected." at bounding box center [319, 245] width 305 height 8
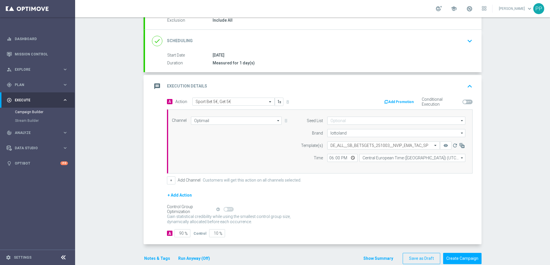
scroll to position [75, 0]
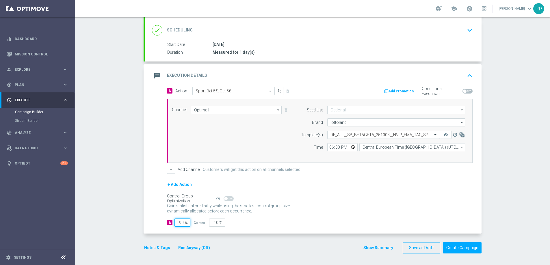
click at [181, 224] on input "90" at bounding box center [182, 223] width 16 height 8
type input "9"
type input "91"
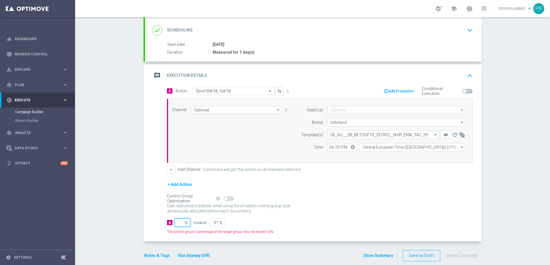
type input "100"
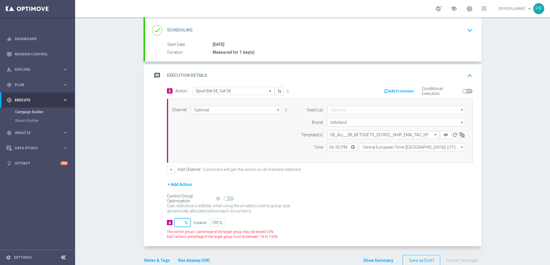
type input "1"
type input "99"
type input "10"
type input "90"
type input "100"
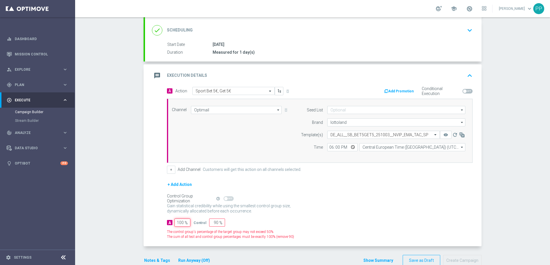
type input "0"
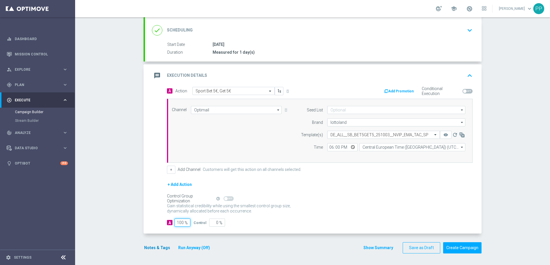
type input "100"
click at [155, 248] on button "Notes & Tags" at bounding box center [156, 247] width 27 height 7
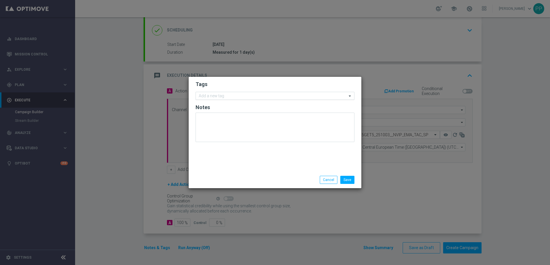
click at [211, 99] on div "Add a new tag" at bounding box center [211, 97] width 26 height 6
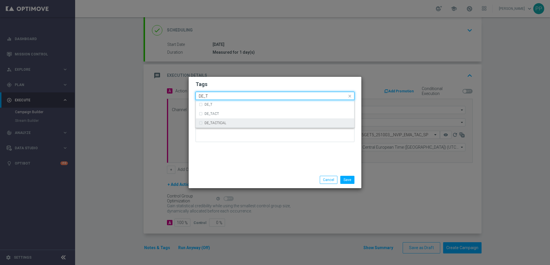
click at [214, 124] on label "DE_TACTICAL" at bounding box center [215, 122] width 22 height 3
type input "DE_T"
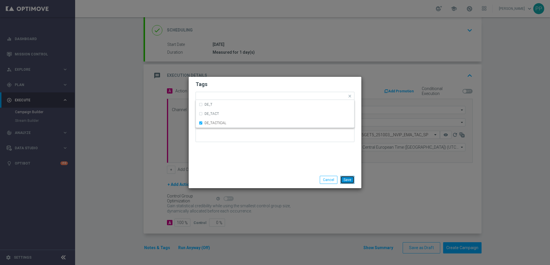
click at [350, 180] on button "Save" at bounding box center [347, 180] width 14 height 8
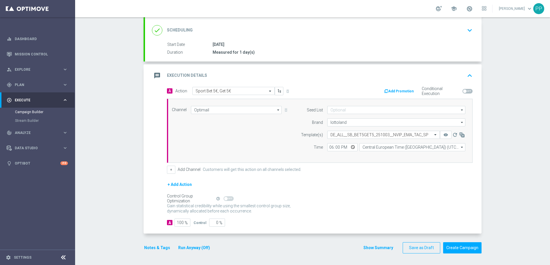
click at [319, 193] on div "+ Add Action" at bounding box center [319, 188] width 305 height 14
click at [454, 244] on button "Create Campaign" at bounding box center [462, 247] width 38 height 11
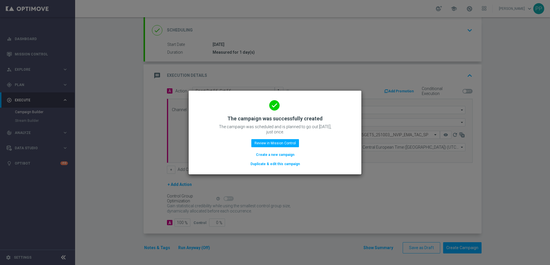
click at [263, 161] on button "Duplicate & edit this campaign" at bounding box center [275, 164] width 51 height 6
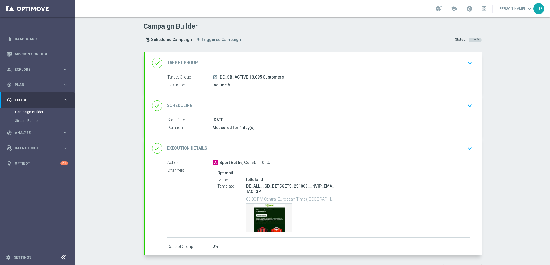
click at [248, 67] on div "done Target Group keyboard_arrow_down" at bounding box center [313, 62] width 322 height 11
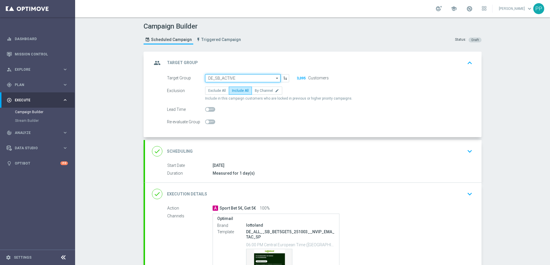
click at [230, 76] on input "DE_SB_ACTIVE" at bounding box center [242, 78] width 75 height 8
paste input "AT_SB_ACTIVE"
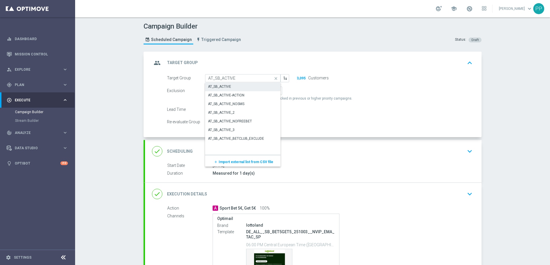
click at [231, 87] on div "AT_SB_ACTIVE" at bounding box center [242, 87] width 75 height 8
type input "AT_SB_ACTIVE"
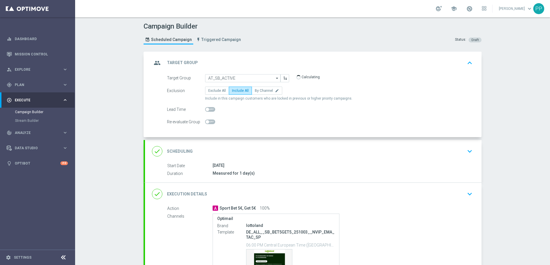
click at [234, 188] on div "done Execution Details keyboard_arrow_down" at bounding box center [313, 194] width 336 height 23
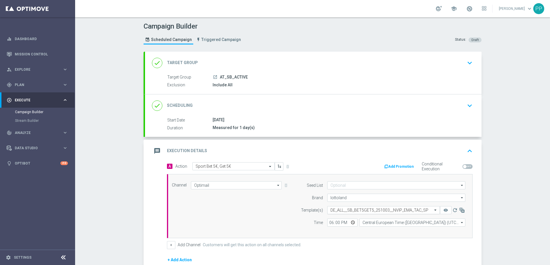
click at [343, 209] on input "text" at bounding box center [377, 210] width 95 height 5
paste input "AT__SB_BET5GET5_251003__NVIP_EMA_TAC_SP"
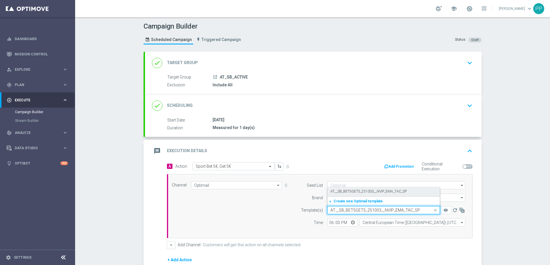
click at [336, 190] on label "AT__SB_BET5GET5_251003__NVIP_EMA_TAC_SP" at bounding box center [368, 191] width 76 height 5
type input "AT__SB_BET5GET5_251003__NVIP_EMA_TAC_SP"
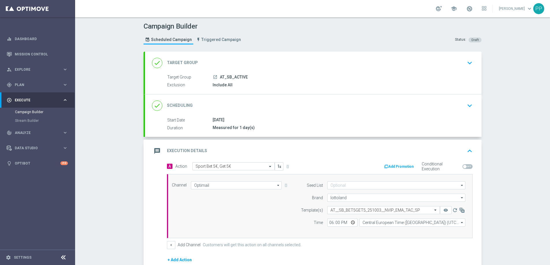
click at [287, 210] on div "Channel Optimail Optimail arrow_drop_down Drag here to set row groups Drag here…" at bounding box center [318, 206] width 302 height 50
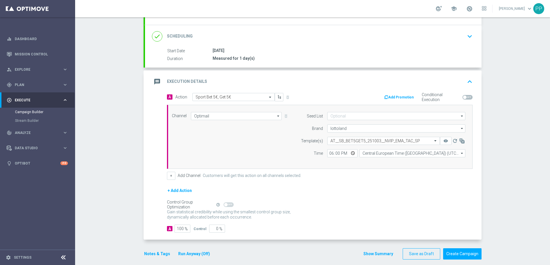
scroll to position [75, 0]
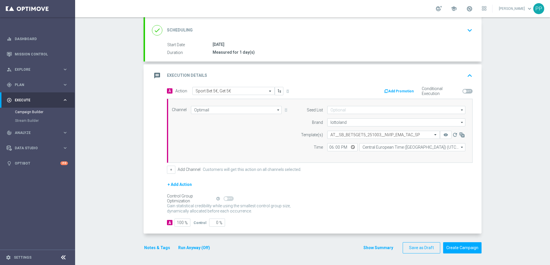
click at [156, 250] on button "Notes & Tags" at bounding box center [156, 247] width 27 height 7
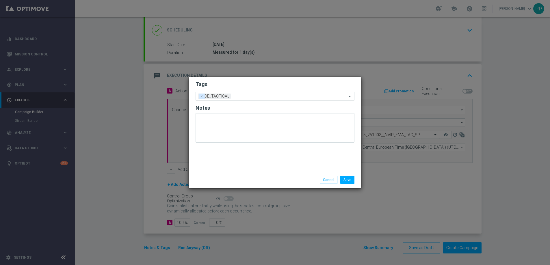
click at [200, 96] on span "×" at bounding box center [201, 96] width 5 height 5
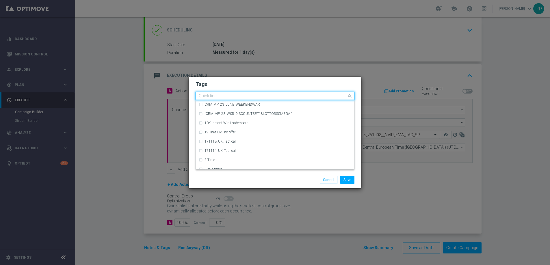
click at [200, 96] on input "text" at bounding box center [273, 96] width 148 height 5
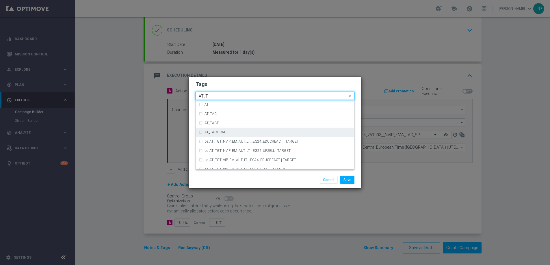
click at [212, 134] on div "AT_TACTICAL" at bounding box center [275, 132] width 152 height 9
type input "AT_T"
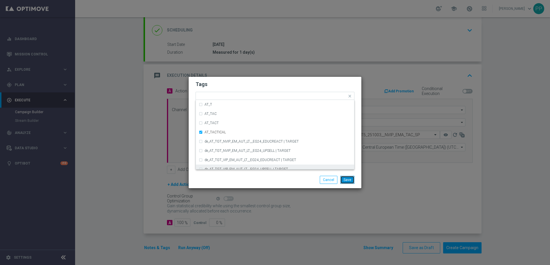
click at [348, 180] on button "Save" at bounding box center [347, 180] width 14 height 8
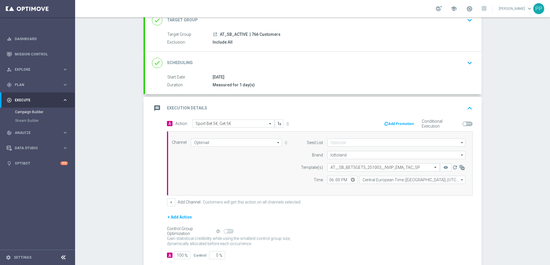
scroll to position [0, 0]
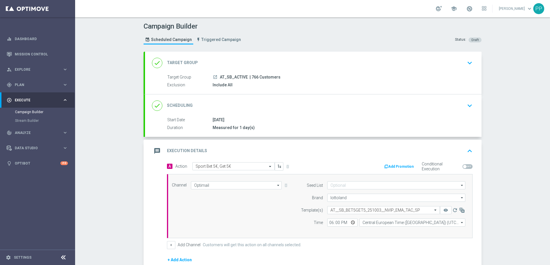
click at [252, 77] on span "| 766 Customers" at bounding box center [264, 77] width 31 height 5
copy span "766"
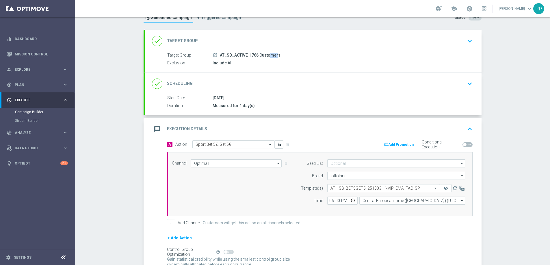
scroll to position [75, 0]
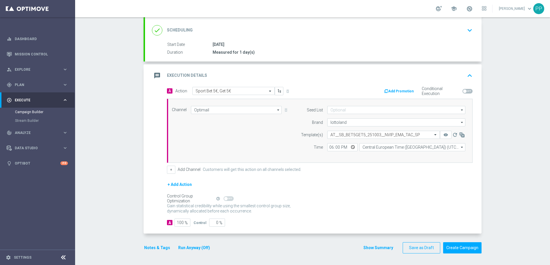
click at [325, 187] on div "+ Add Action" at bounding box center [319, 188] width 305 height 14
click at [360, 191] on div "+ Add Action" at bounding box center [319, 188] width 305 height 14
click at [453, 250] on button "Create Campaign" at bounding box center [462, 247] width 38 height 11
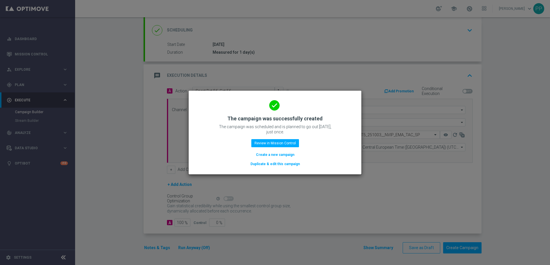
click at [274, 155] on button "Create a new campaign" at bounding box center [275, 155] width 40 height 6
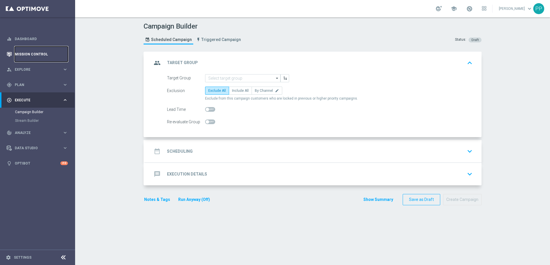
click at [22, 54] on link "Mission Control" at bounding box center [41, 53] width 53 height 15
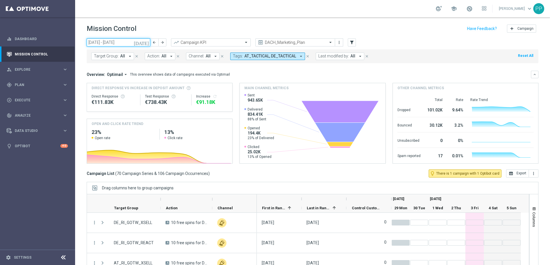
click at [122, 41] on input "[DATE] - [DATE]" at bounding box center [119, 42] width 64 height 8
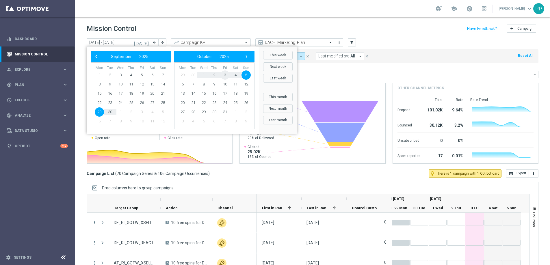
click at [225, 76] on span "3" at bounding box center [224, 74] width 9 height 9
click at [140, 75] on span "3" at bounding box center [141, 74] width 9 height 9
type input "03 Oct 2025 - 03 Oct 2025"
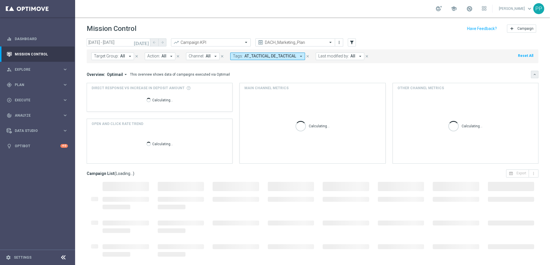
click at [534, 73] on button "keyboard_arrow_down" at bounding box center [535, 75] width 8 height 8
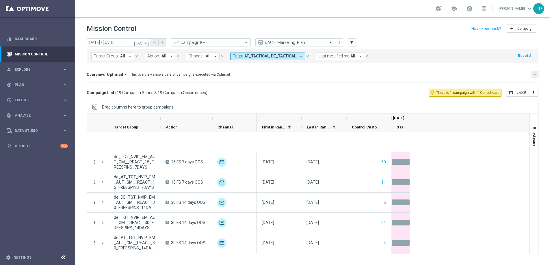
scroll to position [262, 0]
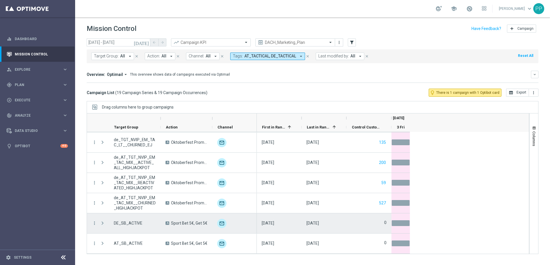
click at [102, 225] on span at bounding box center [102, 223] width 5 height 5
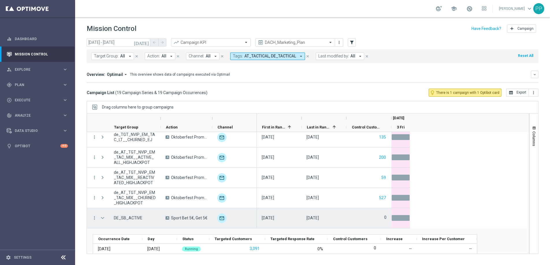
scroll to position [294, 0]
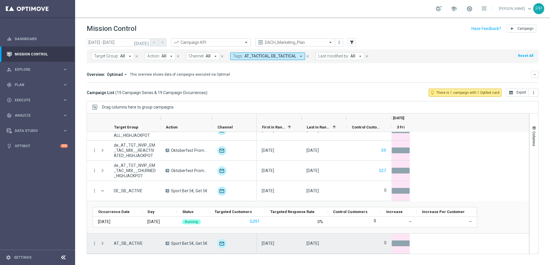
click at [102, 243] on span at bounding box center [102, 243] width 5 height 5
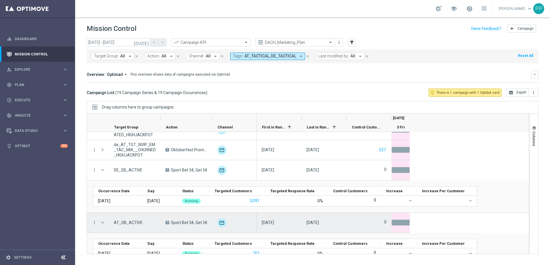
scroll to position [327, 0]
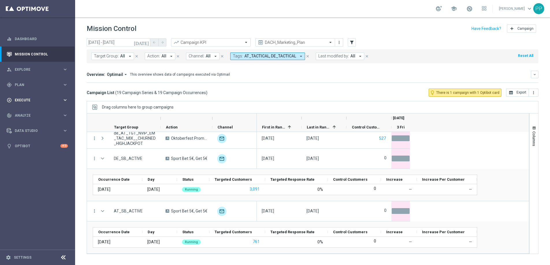
click at [22, 101] on span "Execute" at bounding box center [39, 99] width 48 height 3
click at [18, 87] on div "gps_fixed Plan keyboard_arrow_right" at bounding box center [37, 84] width 74 height 15
click at [23, 111] on accordion "Templates keyboard_arrow_right Optimail OptiMobile In-App OptiMobile Push Embed…" at bounding box center [44, 114] width 59 height 9
click at [23, 113] on span "Templates" at bounding box center [35, 113] width 41 height 3
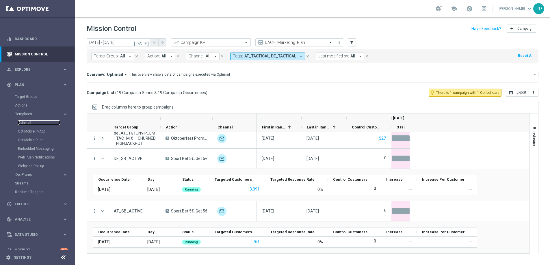
click at [24, 121] on link "Optimail" at bounding box center [39, 122] width 42 height 5
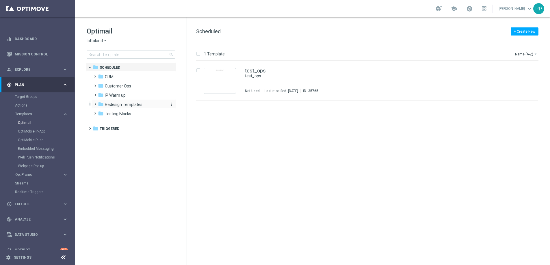
click at [106, 104] on span "Redesign Templates" at bounding box center [124, 104] width 38 height 5
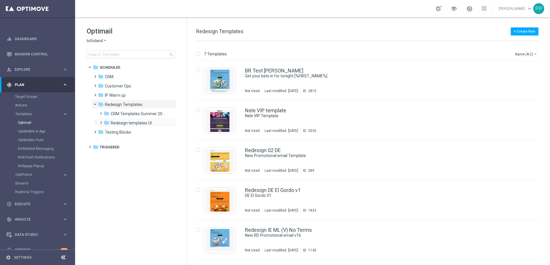
click at [100, 121] on span at bounding box center [99, 120] width 3 height 2
click at [105, 140] on span at bounding box center [105, 138] width 3 height 2
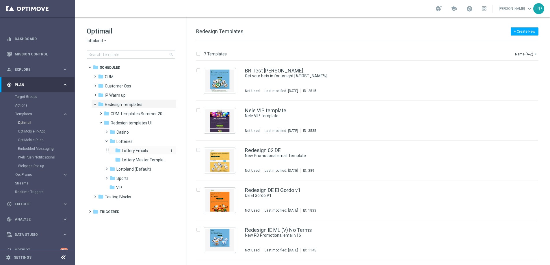
click at [125, 148] on span "Lottery Emails" at bounding box center [135, 150] width 26 height 5
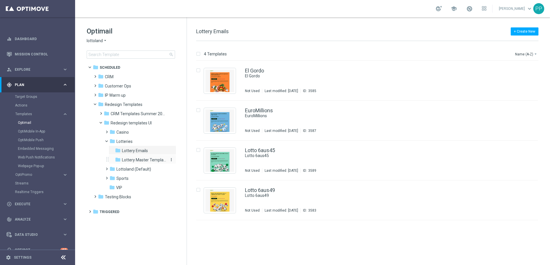
click at [124, 158] on span "Lottery Master Template" at bounding box center [144, 159] width 45 height 5
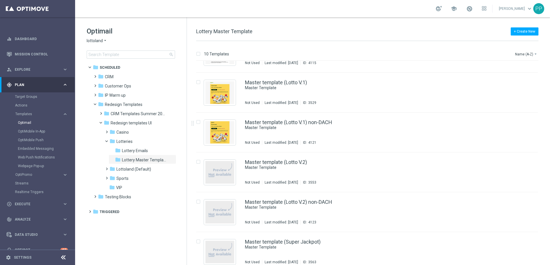
scroll to position [194, 0]
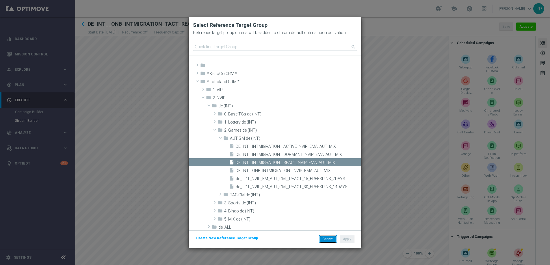
click at [325, 237] on button "Cancel" at bounding box center [328, 239] width 18 height 8
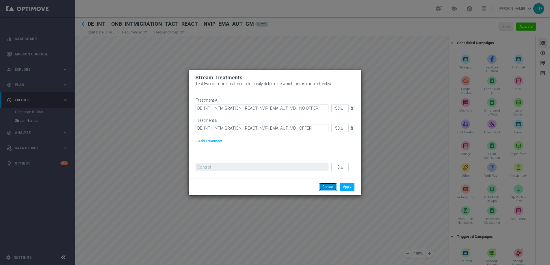
click at [329, 189] on button "Cancel" at bounding box center [328, 187] width 18 height 8
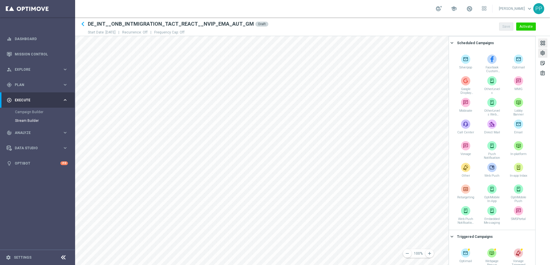
click at [540, 55] on div "settings" at bounding box center [542, 54] width 5 height 8
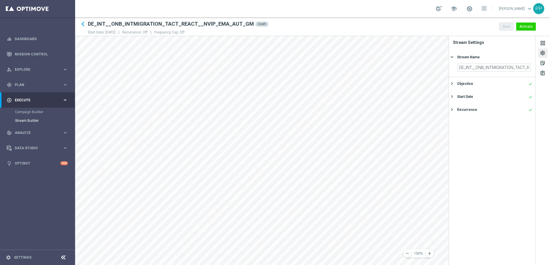
click at [454, 99] on icon "keyboard_arrow_right" at bounding box center [451, 96] width 5 height 5
click at [460, 22] on div "keyboard_arrow_left DE_INT__ONB_INTMIGRATION_TACT_REACT__NVIP_EMA_AUT_GM Draft …" at bounding box center [312, 27] width 475 height 14
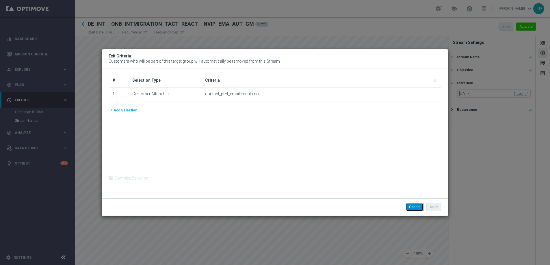
click at [416, 207] on button "Cancel" at bounding box center [415, 207] width 18 height 8
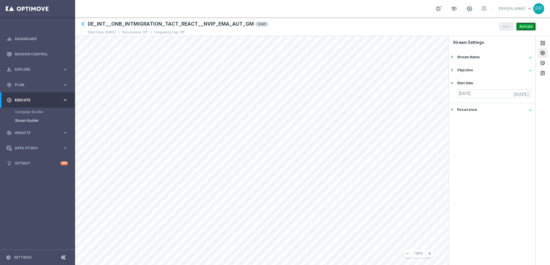
click at [525, 28] on button "Activate" at bounding box center [526, 27] width 20 height 8
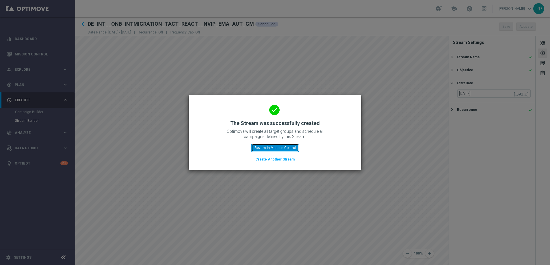
click at [268, 150] on button "Review in Mission Control" at bounding box center [275, 148] width 48 height 8
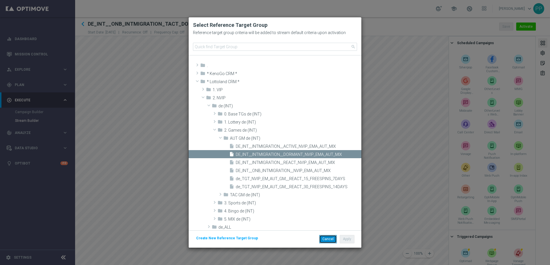
click at [322, 239] on button "Cancel" at bounding box center [328, 239] width 18 height 8
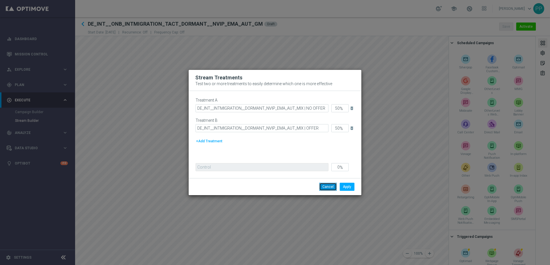
click at [327, 188] on button "Cancel" at bounding box center [328, 187] width 18 height 8
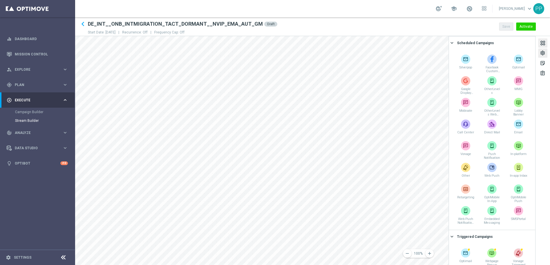
click at [543, 53] on div "settings" at bounding box center [542, 54] width 5 height 8
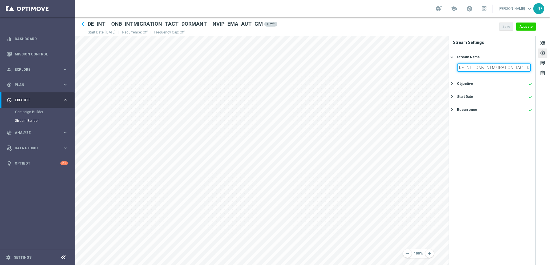
scroll to position [0, 56]
drag, startPoint x: 499, startPoint y: 68, endPoint x: 533, endPoint y: 69, distance: 34.1
click at [533, 69] on section "DE_INT__ONB_INTMIGRATION_TACT_DORMANT__NVIP_EMA_AUT_GM" at bounding box center [492, 70] width 86 height 13
click at [456, 97] on button "Start Date done keyboard_arrow_right" at bounding box center [491, 96] width 82 height 7
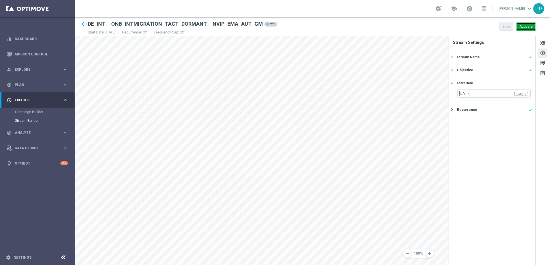
click at [528, 29] on button "Activate" at bounding box center [526, 27] width 20 height 8
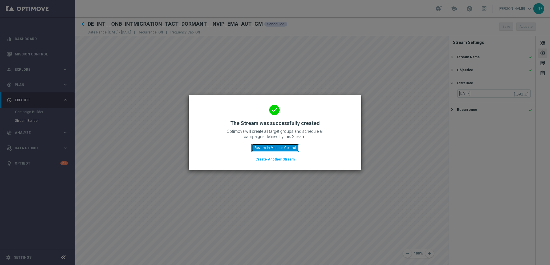
click at [269, 148] on button "Review in Mission Control" at bounding box center [275, 148] width 48 height 8
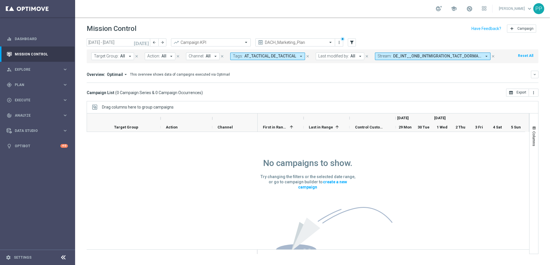
click at [307, 57] on icon "close" at bounding box center [307, 56] width 4 height 4
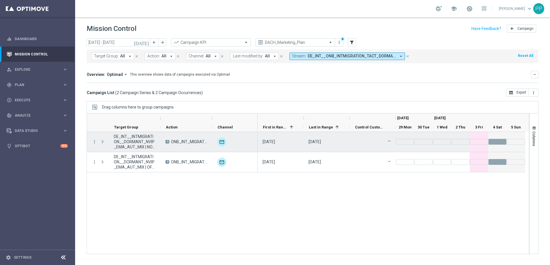
click at [102, 140] on span at bounding box center [102, 141] width 5 height 5
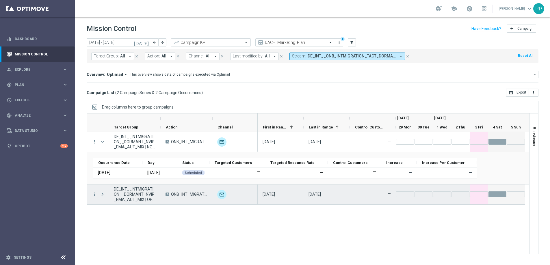
click at [103, 193] on span at bounding box center [102, 194] width 5 height 5
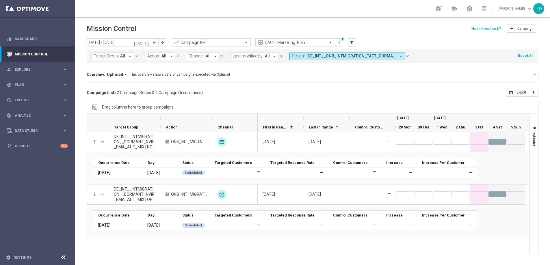
click at [398, 56] on icon "arrow_drop_down" at bounding box center [400, 56] width 5 height 5
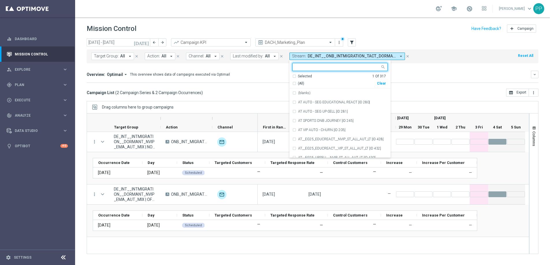
click at [424, 71] on div "Overview: Optimail arrow_drop_down This overview shows data of campaigns execut…" at bounding box center [313, 75] width 452 height 8
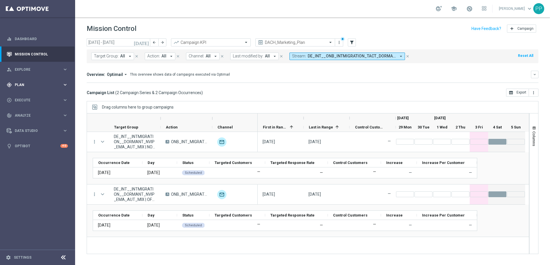
click at [16, 84] on span "Plan" at bounding box center [39, 84] width 48 height 3
click at [20, 132] on link "Streams" at bounding box center [37, 131] width 45 height 5
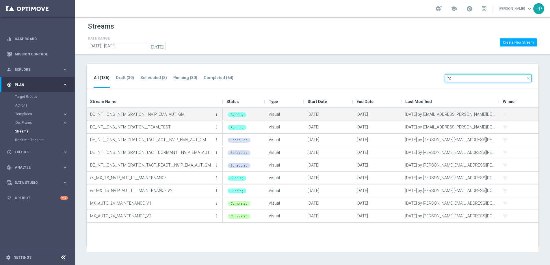
type input "int"
click at [217, 115] on icon "more_vert" at bounding box center [216, 114] width 5 height 5
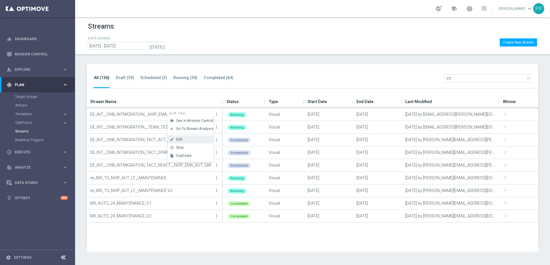
click at [177, 137] on span "Edit" at bounding box center [179, 139] width 6 height 4
